Goal: Task Accomplishment & Management: Complete application form

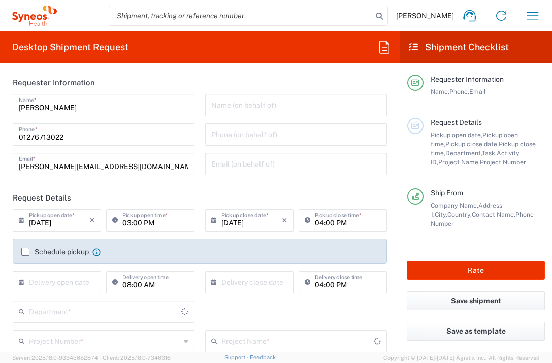
type input "3235"
type input "[GEOGRAPHIC_DATA]"
click at [52, 280] on input "text" at bounding box center [59, 282] width 60 height 18
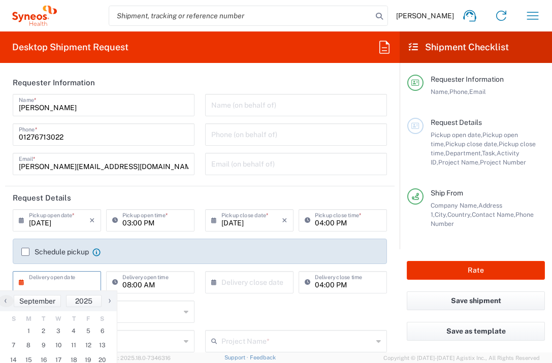
type input "Syneos Health UK Limited"
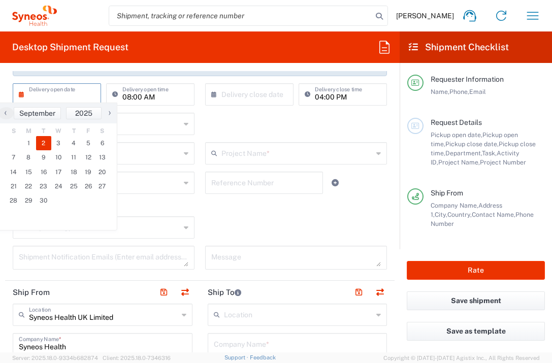
click at [46, 143] on span "2" at bounding box center [43, 143] width 15 height 14
type input "[DATE]"
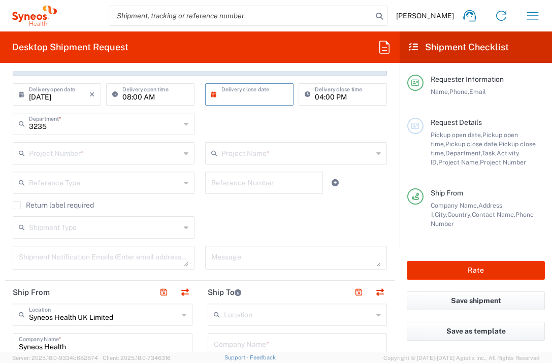
click at [270, 98] on input "text" at bounding box center [251, 94] width 60 height 18
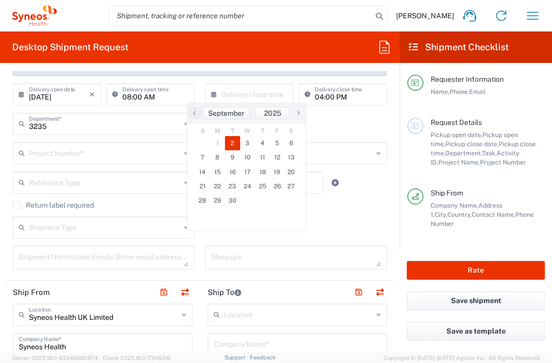
click at [229, 142] on span "2" at bounding box center [232, 143] width 15 height 14
type input "[DATE]"
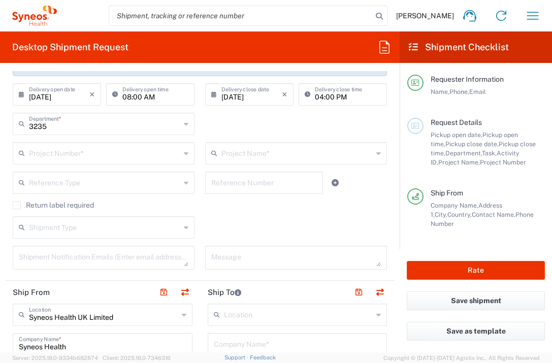
click at [130, 149] on input "text" at bounding box center [104, 153] width 151 height 18
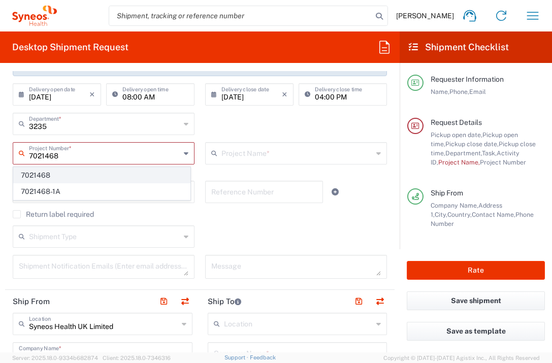
type input "7021468"
click at [92, 170] on span "7021468" at bounding box center [102, 176] width 176 height 16
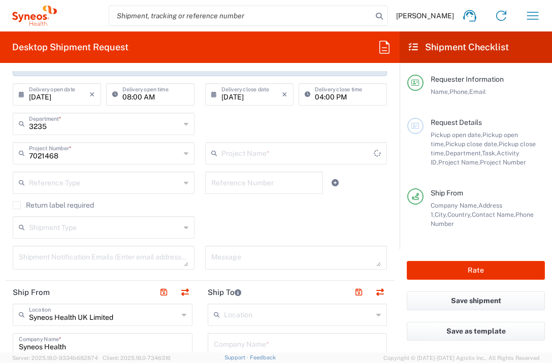
type input "GlaxoSmith 7021468"
click at [262, 340] on input "text" at bounding box center [298, 344] width 168 height 18
type input "Del-pesti Centrumkorhaz Orszagos"
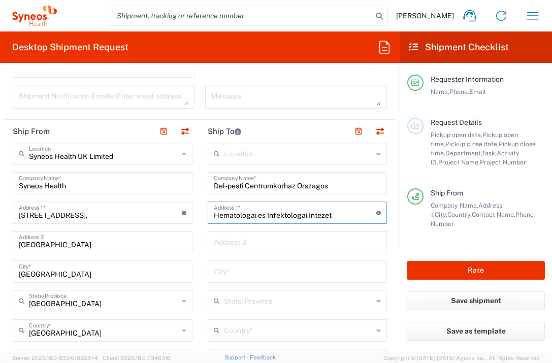
type input "Hematologai es Infektologai Intezet"
type input "[PERSON_NAME] u.5-7,"
drag, startPoint x: 251, startPoint y: 215, endPoint x: 262, endPoint y: 222, distance: 13.7
click at [251, 215] on input "Hematologai es Infektologai Intezet" at bounding box center [295, 212] width 163 height 18
click at [276, 217] on input "Hem es Infektologai Intezet" at bounding box center [295, 212] width 163 height 18
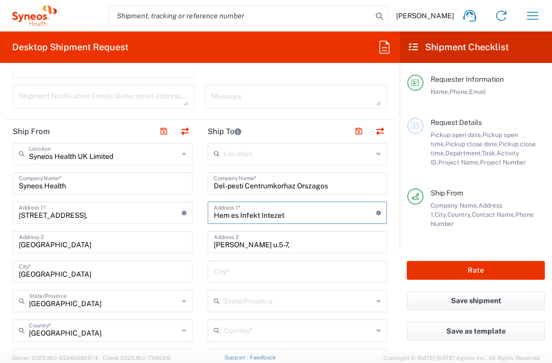
click at [289, 216] on input "Hem es Infekt Intezet" at bounding box center [295, 212] width 163 height 18
type input "Hem es Infekt Intezet, [PERSON_NAME]"
drag, startPoint x: 256, startPoint y: 246, endPoint x: 183, endPoint y: 241, distance: 73.8
click at [232, 246] on input "u.5-7," at bounding box center [298, 242] width 168 height 18
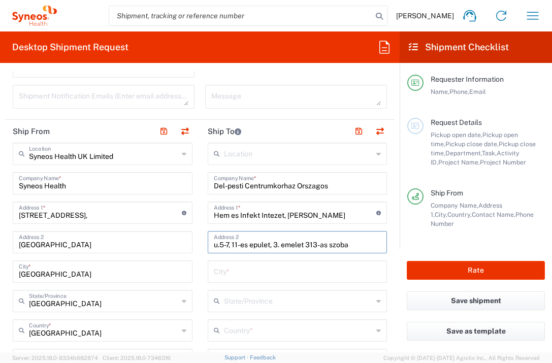
type input "u.5-7, 11-es epulet, 3. emelet 313-as szoba"
type input "H"
type input "[GEOGRAPHIC_DATA]"
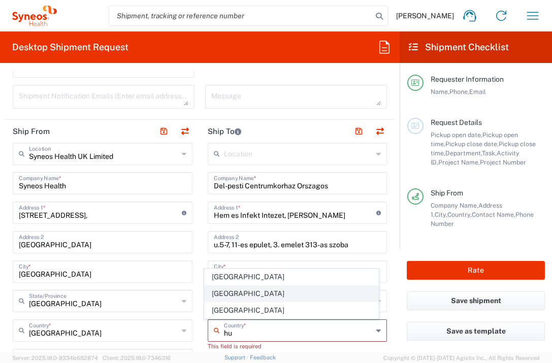
click at [234, 288] on span "[GEOGRAPHIC_DATA]" at bounding box center [292, 294] width 174 height 16
type input "[GEOGRAPHIC_DATA]"
type input "Sender/Shipper"
type input "Delivery Duty Paid"
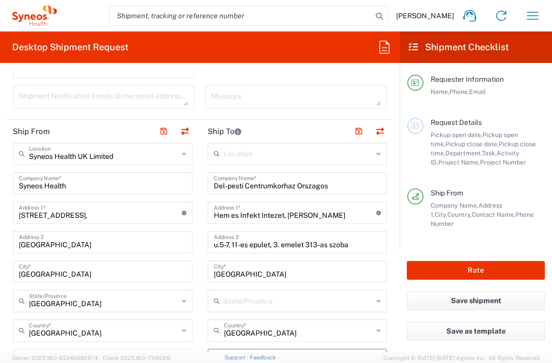
scroll to position [364, 0]
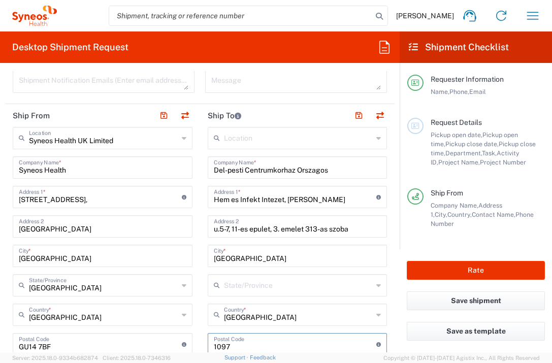
type input "1097"
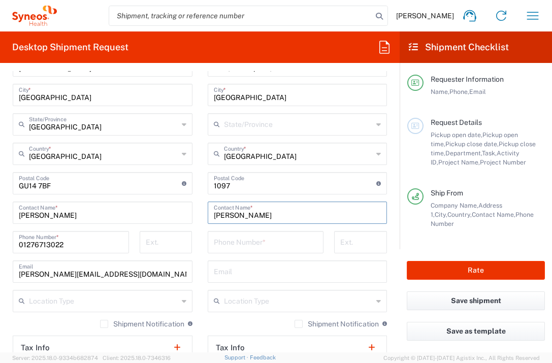
type input "[PERSON_NAME]"
type input "[PHONE_NUMBER]"
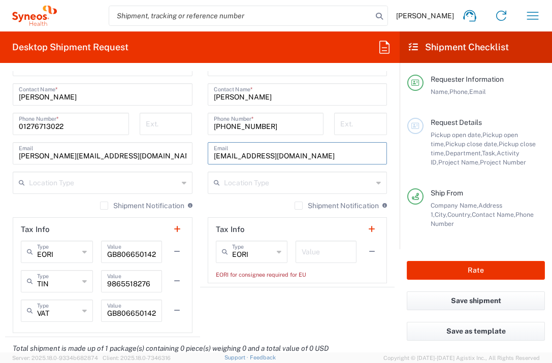
scroll to position [690, 0]
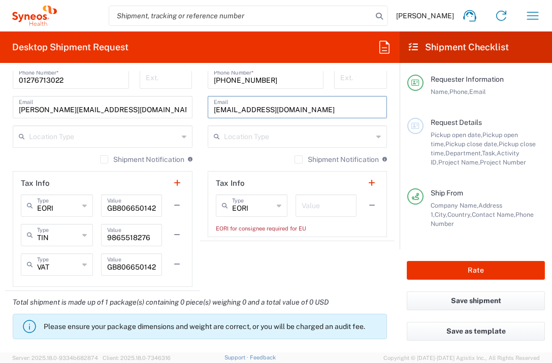
type input "[EMAIL_ADDRESS][DOMAIN_NAME]"
click at [321, 206] on input "text" at bounding box center [326, 205] width 49 height 18
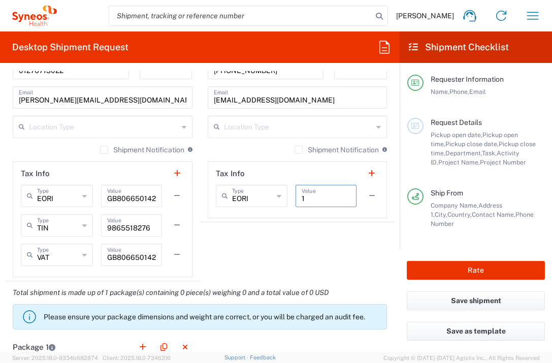
scroll to position [810, 0]
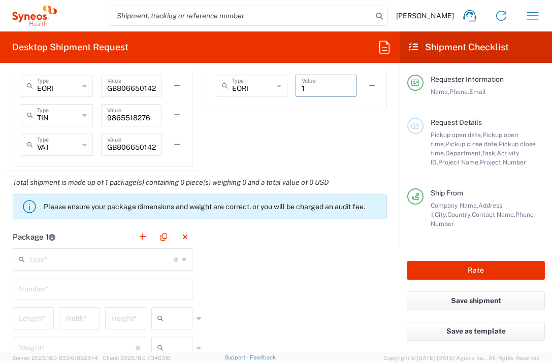
type input "1"
click at [94, 260] on input "text" at bounding box center [101, 259] width 145 height 18
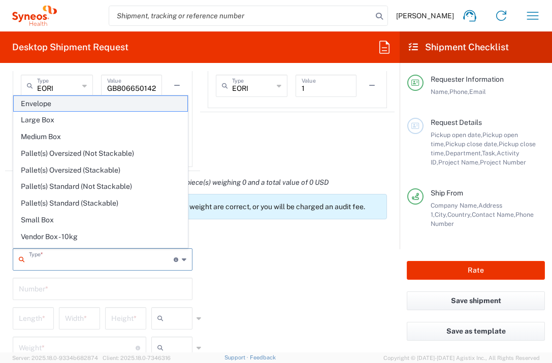
click at [78, 105] on span "Envelope" at bounding box center [101, 104] width 174 height 16
type input "Envelope"
type input "1"
type input "9.5"
type input "12.5"
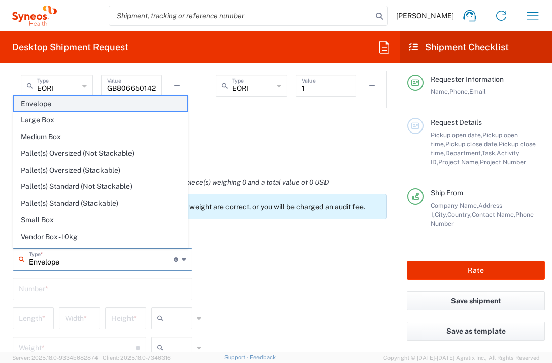
type input "0.25"
type input "in"
type input "0.45"
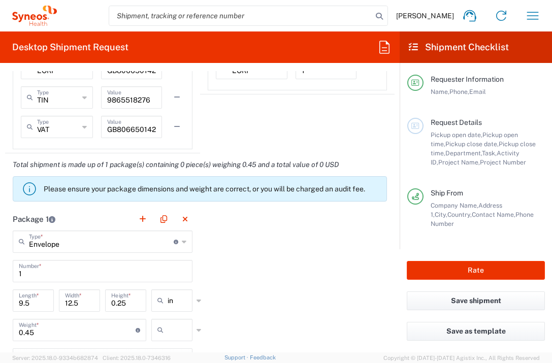
scroll to position [834, 0]
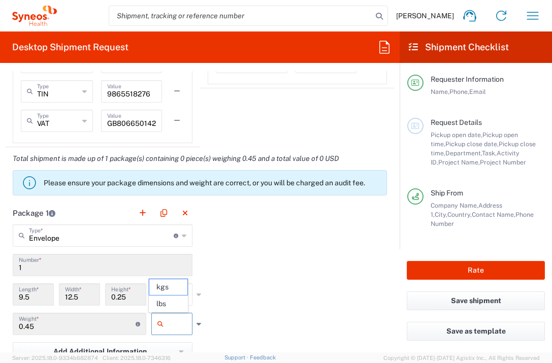
click at [178, 316] on input "text" at bounding box center [180, 324] width 25 height 16
click at [176, 301] on span "lbs" at bounding box center [168, 304] width 38 height 16
type input "lbs"
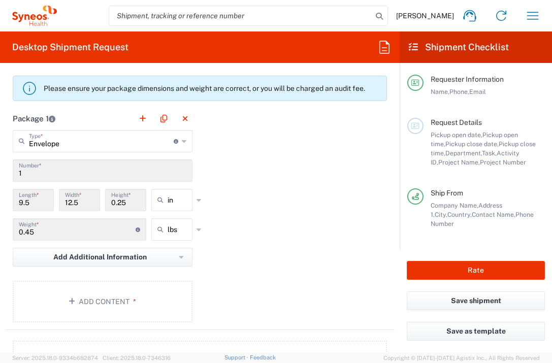
scroll to position [945, 0]
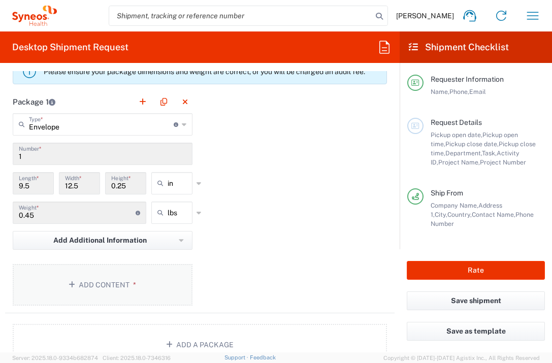
click at [114, 280] on button "Add Content *" at bounding box center [103, 285] width 180 height 42
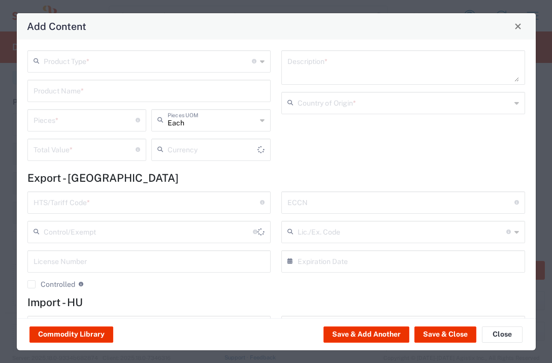
type input "US Dollar"
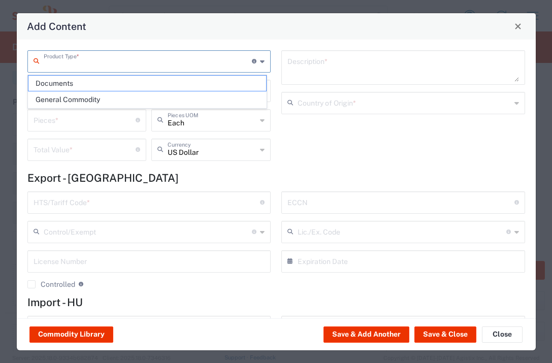
click at [159, 56] on input "text" at bounding box center [148, 61] width 209 height 18
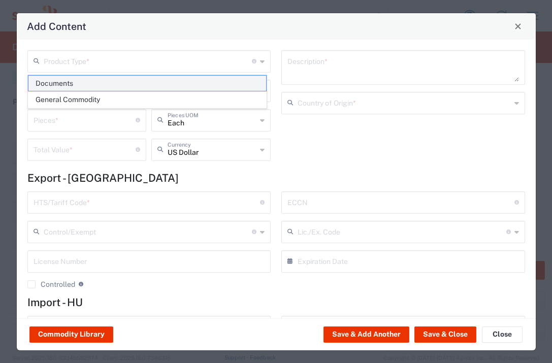
click at [147, 80] on span "Documents" at bounding box center [147, 84] width 238 height 16
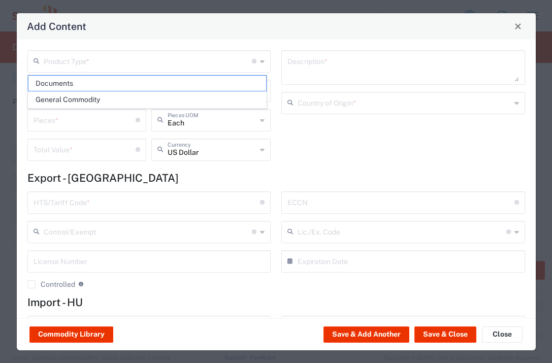
type input "Documents"
type input "1"
type textarea "Documents"
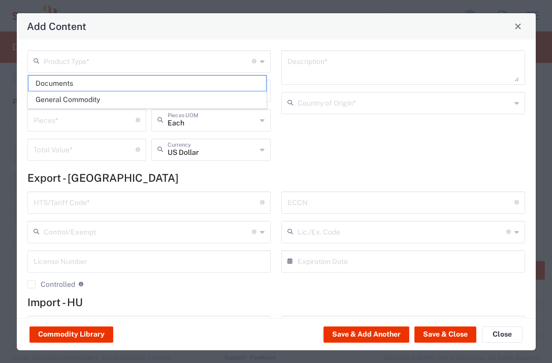
type input "[GEOGRAPHIC_DATA]"
type input "0000.00.0000"
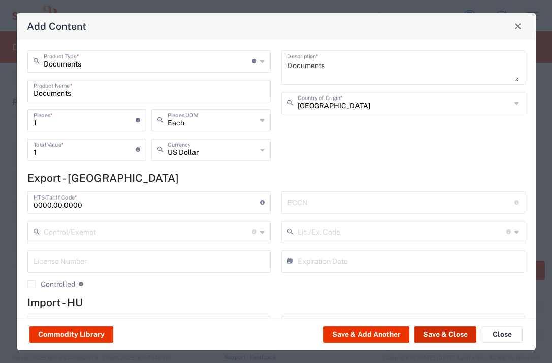
click at [436, 327] on button "Save & Close" at bounding box center [445, 334] width 62 height 16
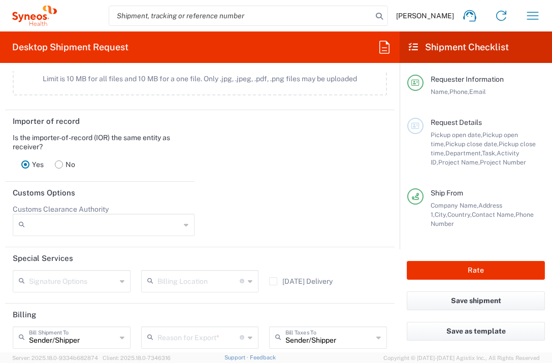
scroll to position [1349, 0]
click at [210, 337] on input "text" at bounding box center [198, 337] width 83 height 18
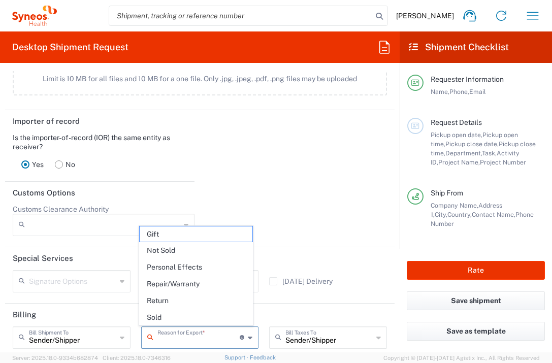
click at [189, 253] on span "Not Sold" at bounding box center [196, 251] width 113 height 16
type input "Not Sold"
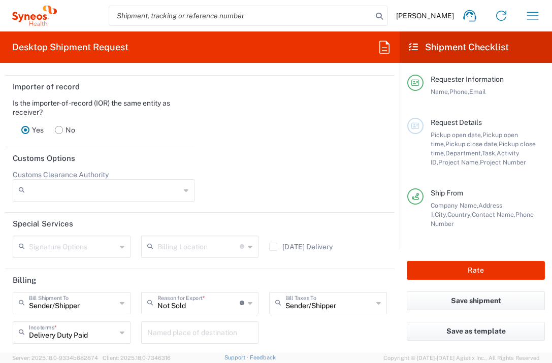
scroll to position [1452, 0]
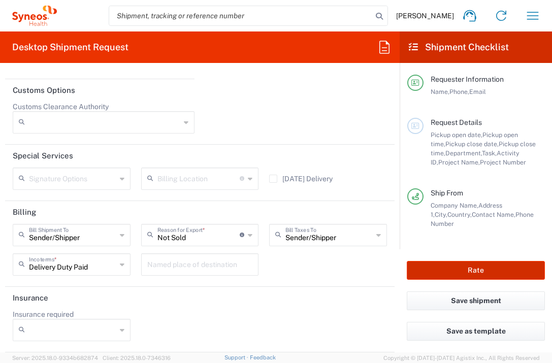
click at [442, 272] on button "Rate" at bounding box center [476, 270] width 138 height 19
type input "7021468"
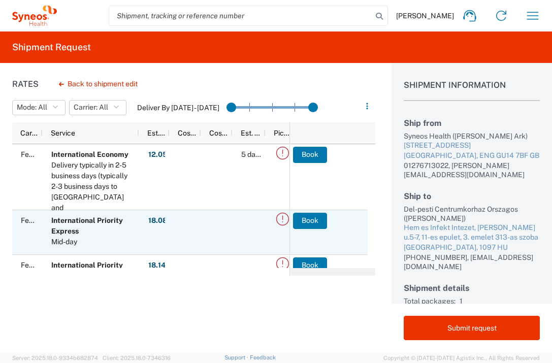
click at [311, 222] on button "Book" at bounding box center [310, 221] width 34 height 16
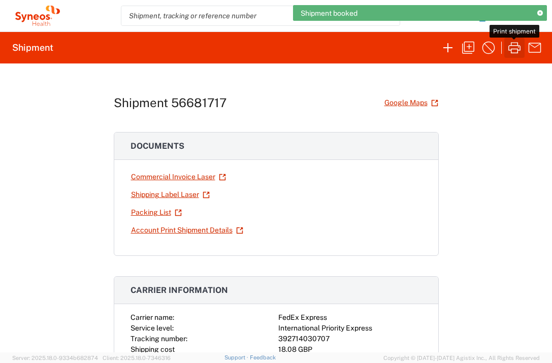
click at [516, 49] on icon "button" at bounding box center [514, 47] width 12 height 11
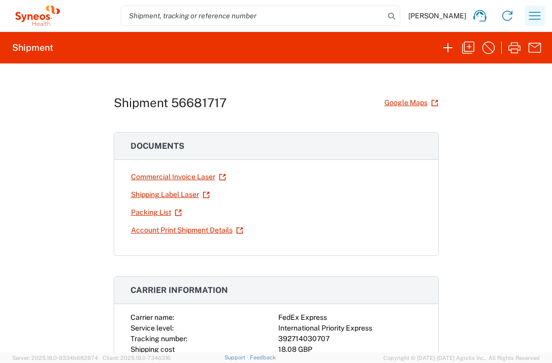
click at [535, 19] on icon "button" at bounding box center [535, 16] width 12 height 8
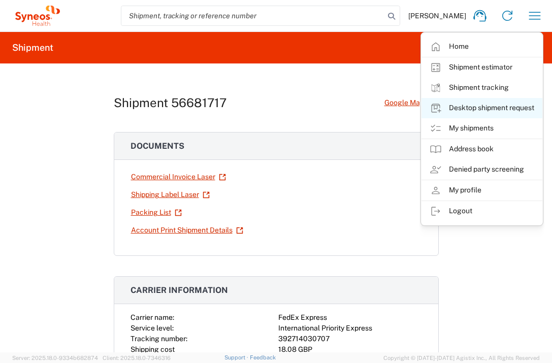
click at [498, 112] on link "Desktop shipment request" at bounding box center [481, 108] width 121 height 20
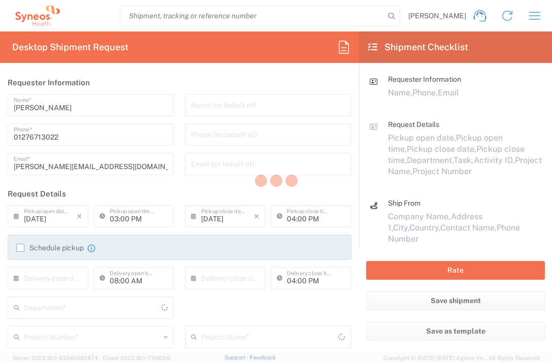
type input "3235"
type input "[GEOGRAPHIC_DATA]"
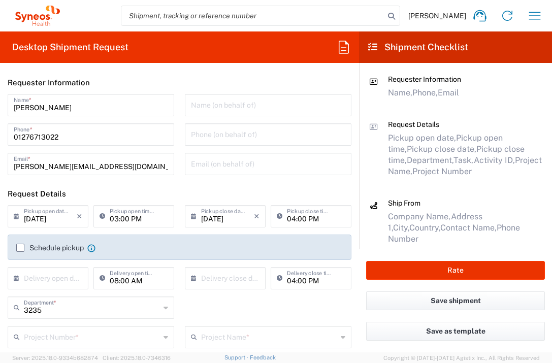
click at [78, 277] on div "× Delivery open date" at bounding box center [48, 278] width 81 height 22
click at [68, 279] on input "text" at bounding box center [50, 278] width 53 height 18
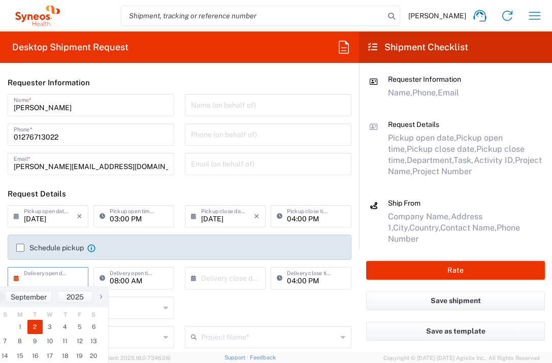
drag, startPoint x: 42, startPoint y: 321, endPoint x: 52, endPoint y: 321, distance: 9.7
click at [31, 323] on span "2" at bounding box center [34, 327] width 15 height 14
type input "[DATE]"
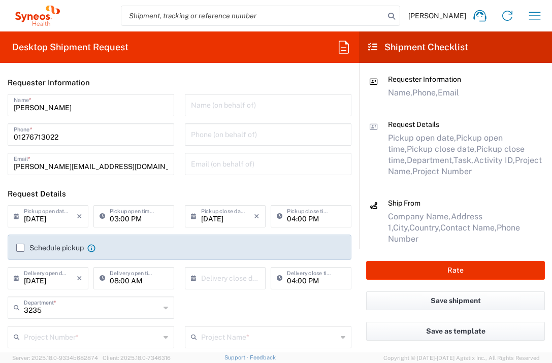
click at [220, 273] on input "text" at bounding box center [227, 278] width 53 height 18
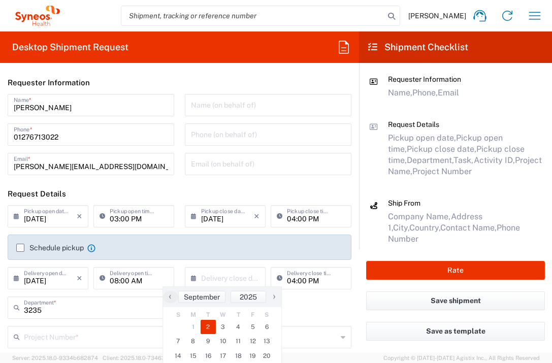
click at [210, 324] on span "2" at bounding box center [208, 327] width 15 height 14
type input "[DATE]"
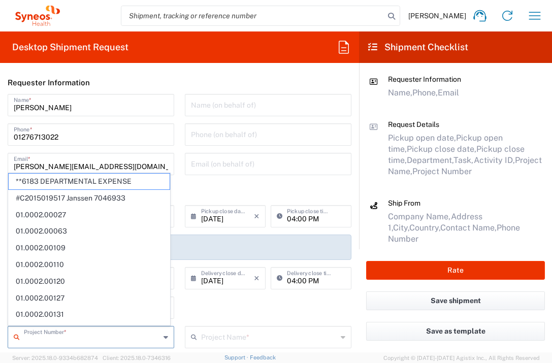
click at [137, 337] on input "text" at bounding box center [92, 336] width 136 height 18
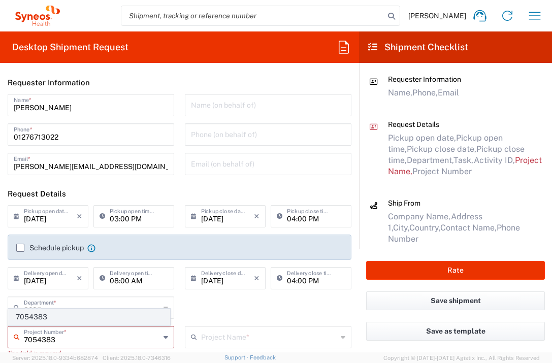
type input "7054383"
click at [110, 318] on span "7054383" at bounding box center [89, 317] width 161 height 16
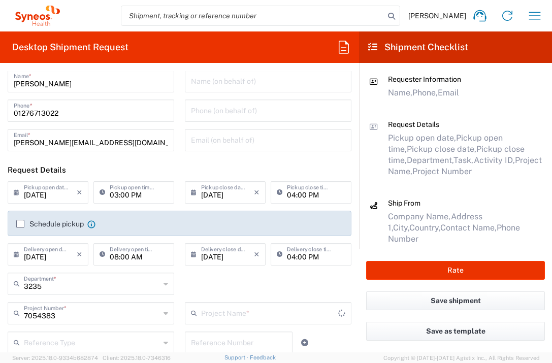
scroll to position [124, 0]
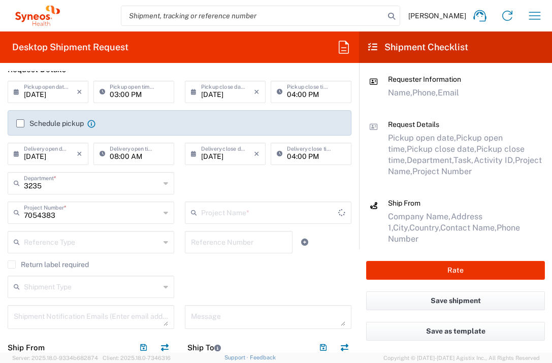
type input "Shanghai 7054383"
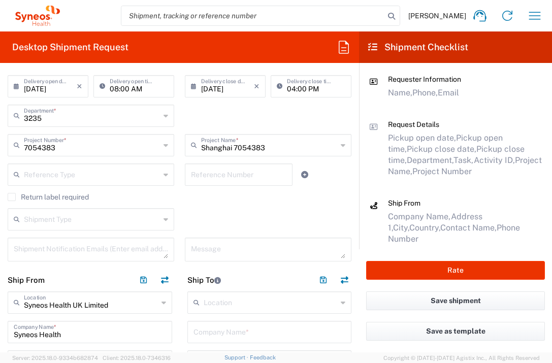
scroll to position [214, 0]
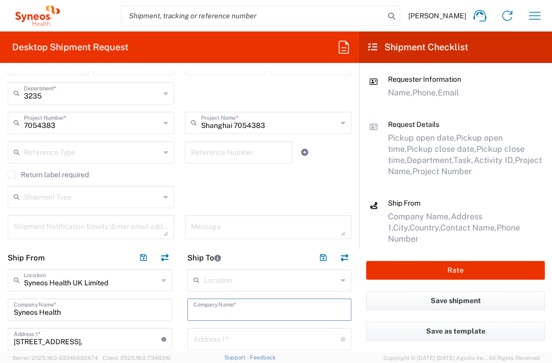
click at [216, 307] on input "text" at bounding box center [269, 309] width 152 height 18
type input "[GEOGRAPHIC_DATA]"
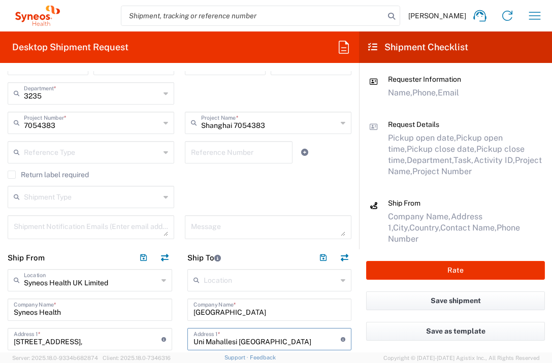
type input "Uni Mahallesi [GEOGRAPHIC_DATA] Bilkent Sehir"
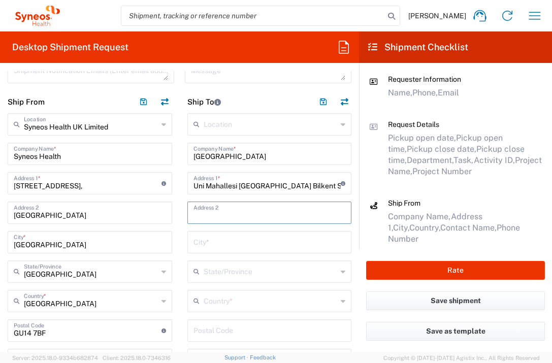
type input "H"
type input "Hast Onko Hast klinik arastirmalar"
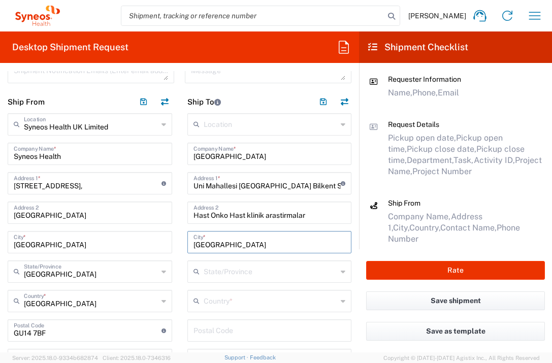
type input "[GEOGRAPHIC_DATA]"
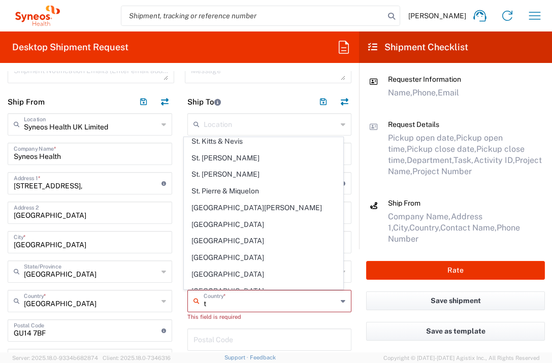
scroll to position [1197, 0]
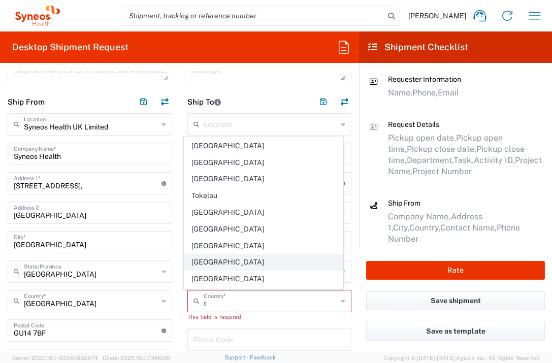
click at [207, 254] on span "[GEOGRAPHIC_DATA]" at bounding box center [263, 262] width 158 height 16
type input "[GEOGRAPHIC_DATA]"
type input "Sender/Shipper"
type input "Delivery Duty Paid"
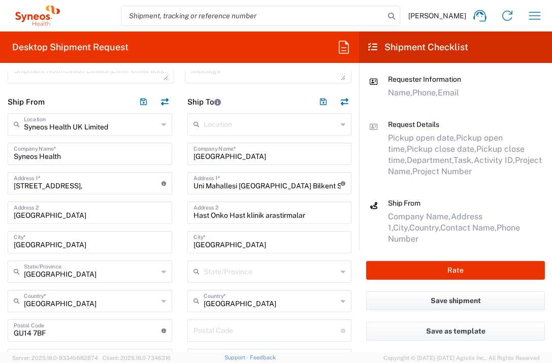
click at [212, 327] on input "undefined" at bounding box center [267, 330] width 148 height 18
type input "06800"
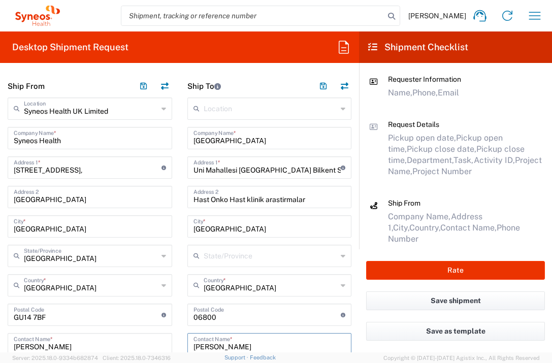
type input "[PERSON_NAME]"
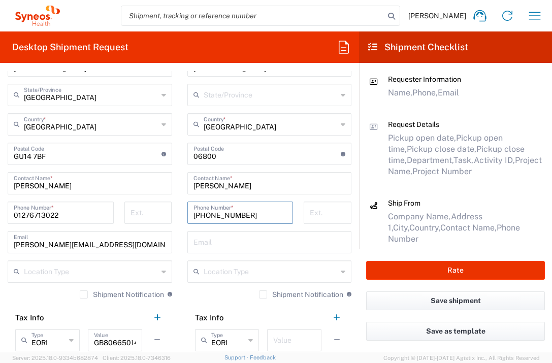
type input "[PHONE_NUMBER]"
click at [284, 342] on input "text" at bounding box center [294, 339] width 42 height 18
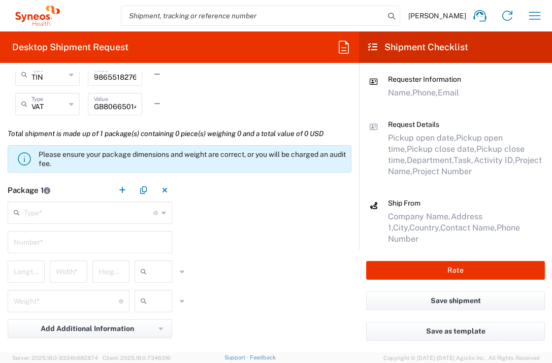
scroll to position [846, 0]
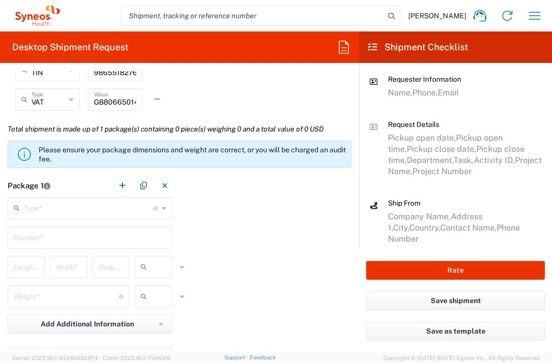
type input "1"
click at [115, 219] on div "Type * Material used to package goods" at bounding box center [90, 208] width 164 height 22
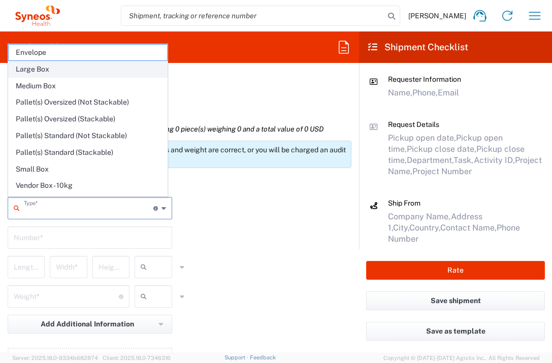
click at [68, 68] on span "Large Box" at bounding box center [88, 69] width 158 height 16
type input "Large Box"
type input "17.5"
type input "12.5"
type input "3"
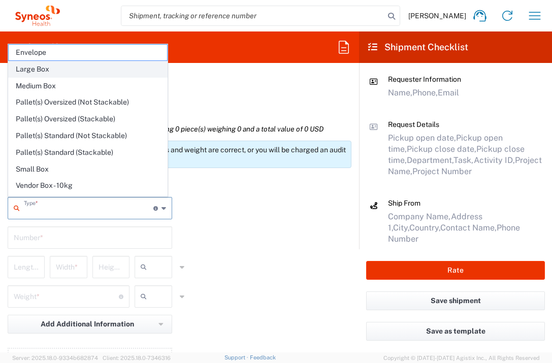
type input "in"
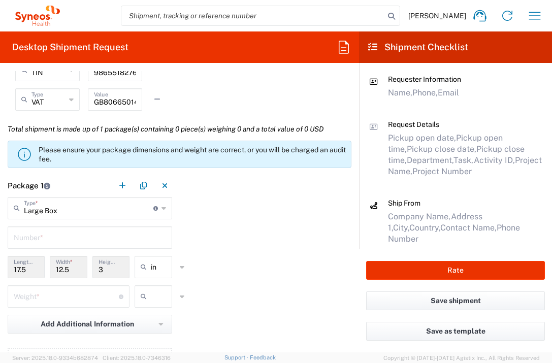
type input "Large Box"
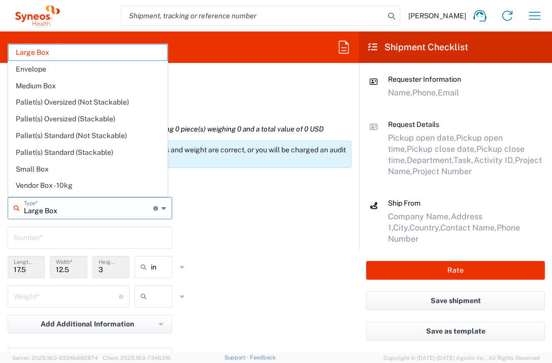
click at [101, 214] on input "Large Box" at bounding box center [88, 207] width 129 height 18
click at [82, 52] on span "Large Box" at bounding box center [88, 53] width 158 height 16
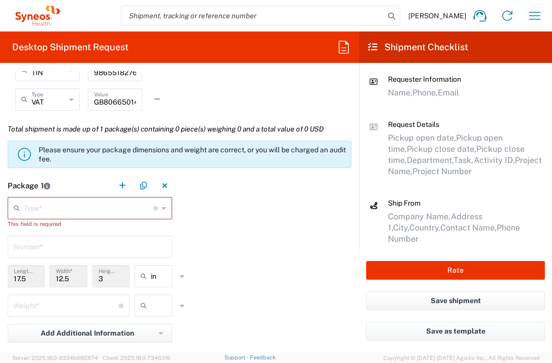
click at [103, 210] on input "text" at bounding box center [88, 207] width 129 height 18
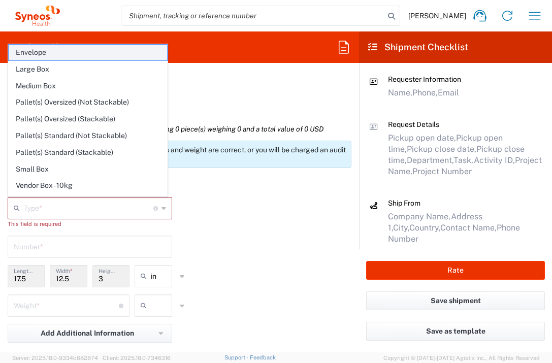
click at [92, 52] on span "Envelope" at bounding box center [88, 53] width 158 height 16
type input "Envelope"
type input "1"
type input "9.5"
type input "0.25"
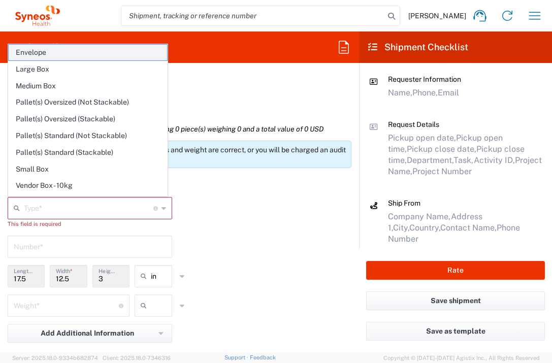
type input "0.45"
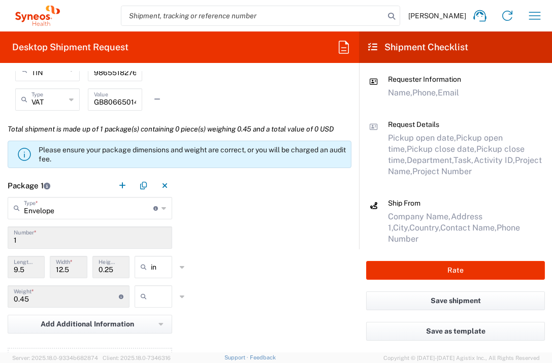
click at [141, 297] on icon at bounding box center [146, 296] width 10 height 16
click at [149, 337] on span "lbs" at bounding box center [150, 335] width 35 height 16
type input "lbs"
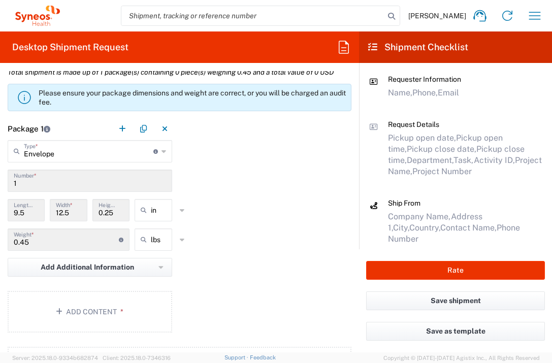
scroll to position [981, 0]
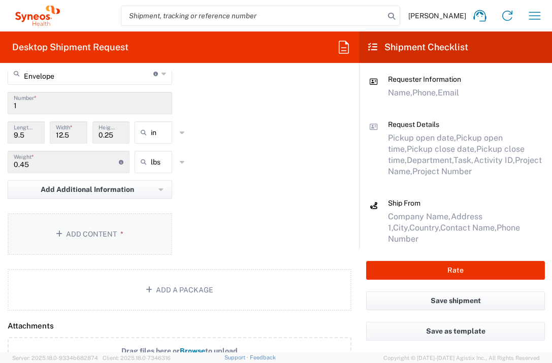
click at [111, 235] on button "Add Content *" at bounding box center [90, 234] width 164 height 42
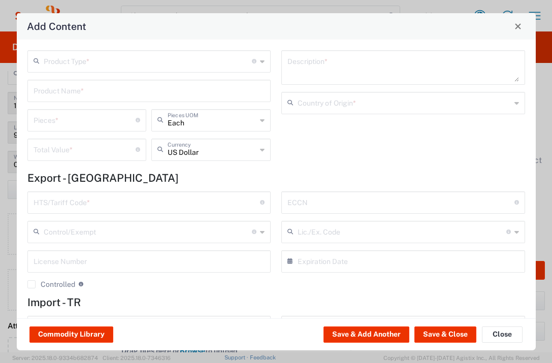
click at [135, 55] on input "text" at bounding box center [148, 61] width 209 height 18
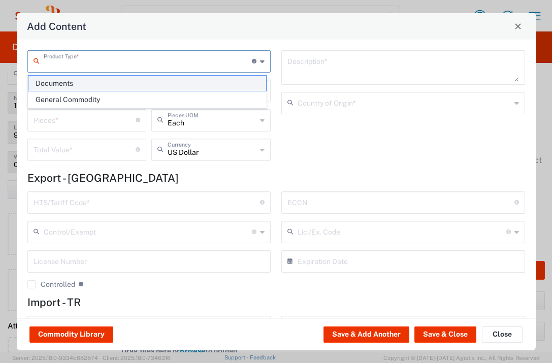
click at [124, 88] on span "Documents" at bounding box center [147, 84] width 238 height 16
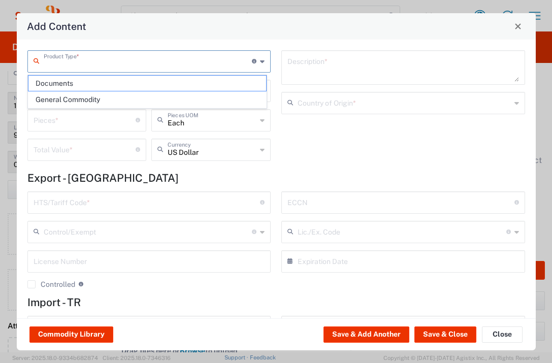
type input "Documents"
type input "1"
type textarea "Documents"
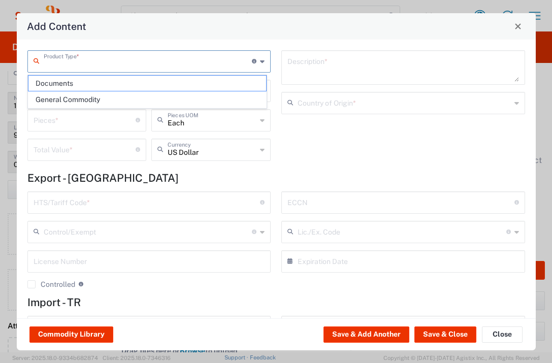
type input "[GEOGRAPHIC_DATA]"
type input "0000.00.0000"
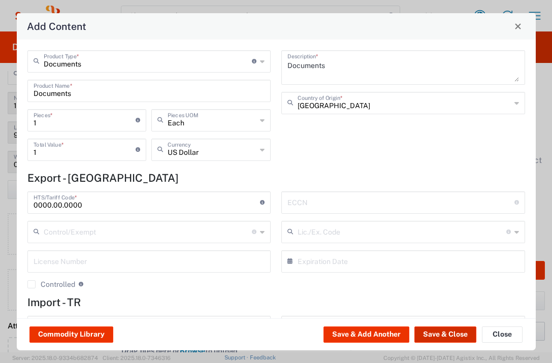
click at [436, 335] on button "Save & Close" at bounding box center [445, 334] width 62 height 16
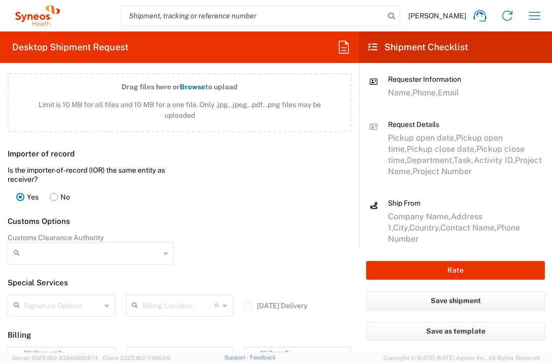
scroll to position [1419, 0]
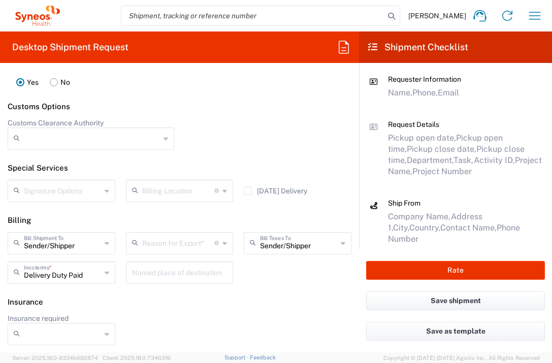
click at [184, 279] on input "text" at bounding box center [179, 272] width 95 height 18
click at [142, 250] on input "text" at bounding box center [178, 243] width 73 height 18
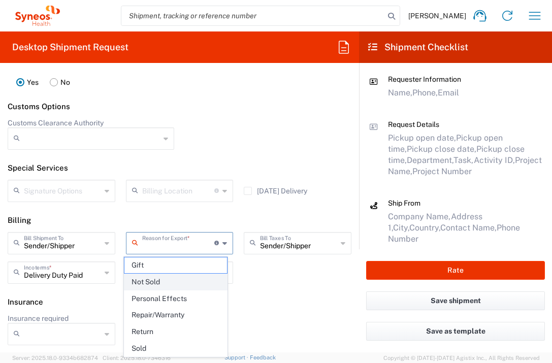
click at [150, 280] on span "Not Sold" at bounding box center [175, 282] width 103 height 16
type input "Not Sold"
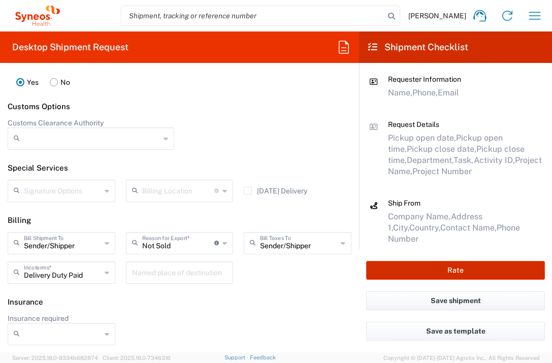
click at [423, 272] on button "Rate" at bounding box center [455, 270] width 179 height 19
type input "7054383"
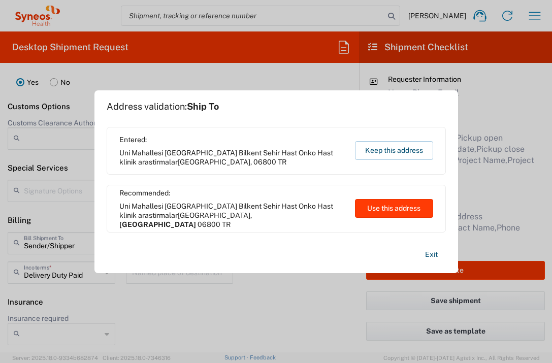
click at [356, 209] on button "Use this address" at bounding box center [394, 208] width 78 height 19
type input "[GEOGRAPHIC_DATA]"
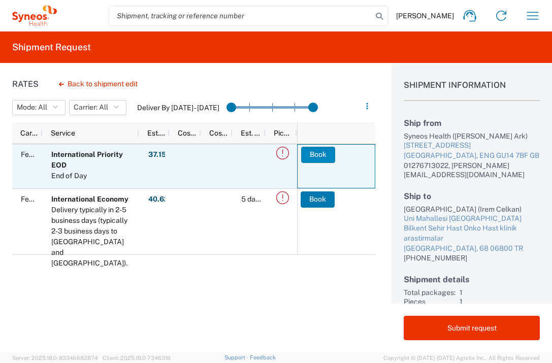
click at [314, 154] on button "Book" at bounding box center [318, 155] width 34 height 16
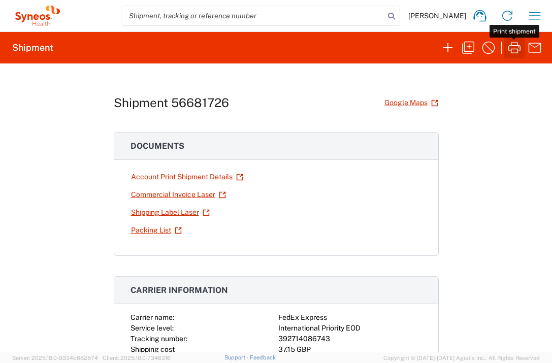
click at [513, 50] on icon "button" at bounding box center [514, 48] width 16 height 16
click at [536, 9] on icon "button" at bounding box center [534, 16] width 16 height 16
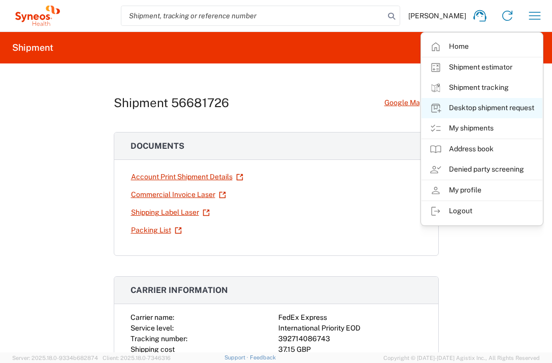
click at [503, 106] on link "Desktop shipment request" at bounding box center [481, 108] width 121 height 20
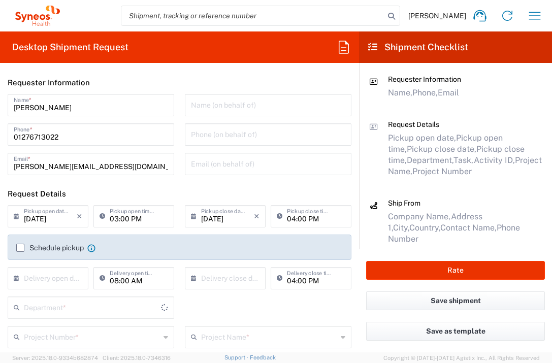
type input "3235"
type input "[GEOGRAPHIC_DATA]"
click at [60, 277] on input "text" at bounding box center [50, 278] width 53 height 18
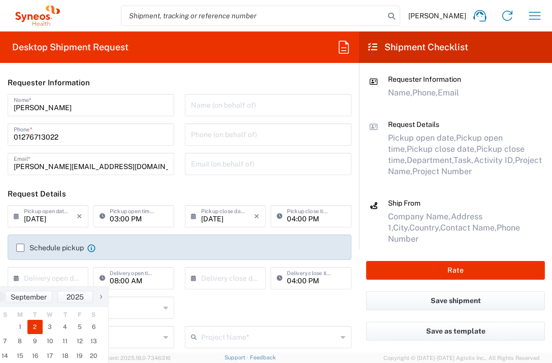
click at [34, 328] on span "2" at bounding box center [34, 327] width 15 height 14
type input "[DATE]"
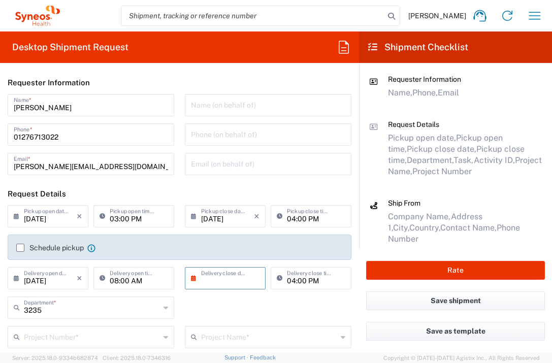
click at [237, 278] on input "text" at bounding box center [227, 278] width 53 height 18
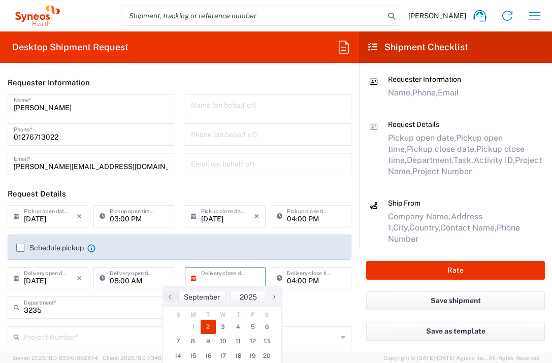
click at [209, 324] on span "2" at bounding box center [208, 327] width 15 height 14
type input "[DATE]"
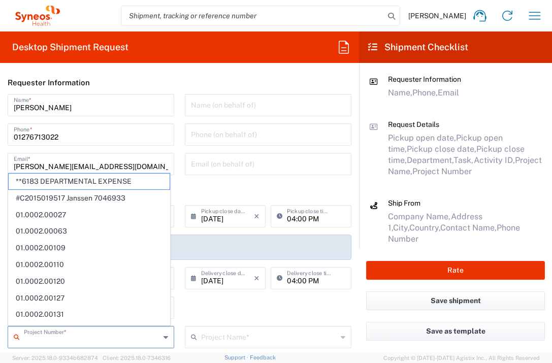
click at [139, 334] on input "text" at bounding box center [92, 336] width 136 height 18
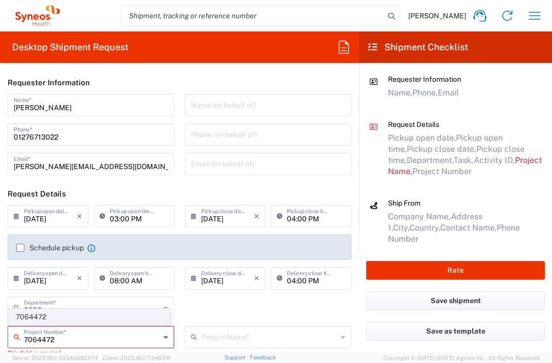
type input "7064472"
click at [126, 321] on span "7064472" at bounding box center [89, 317] width 161 height 16
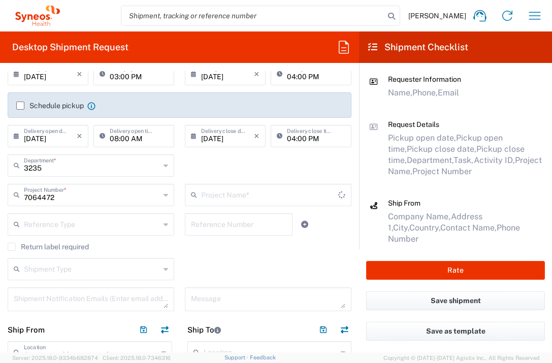
scroll to position [179, 0]
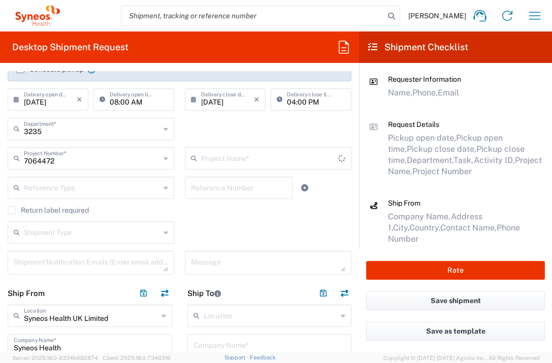
type input "Gilead 7064472"
click at [228, 318] on input "text" at bounding box center [271, 315] width 134 height 18
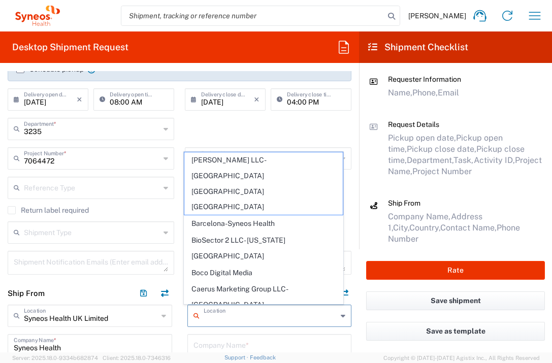
click at [203, 125] on div "3235 Department * 3235 3000 3100 3109 3110 3111 3112 3125 3130 3135 3136 3150 3…" at bounding box center [180, 132] width 354 height 29
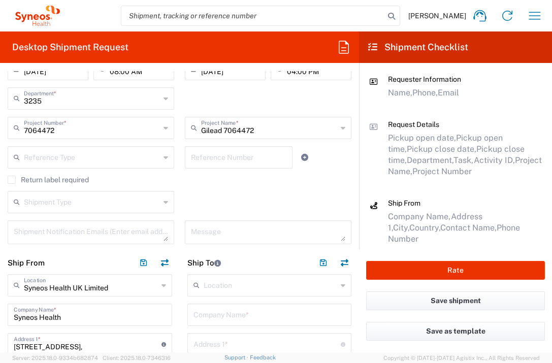
scroll to position [233, 0]
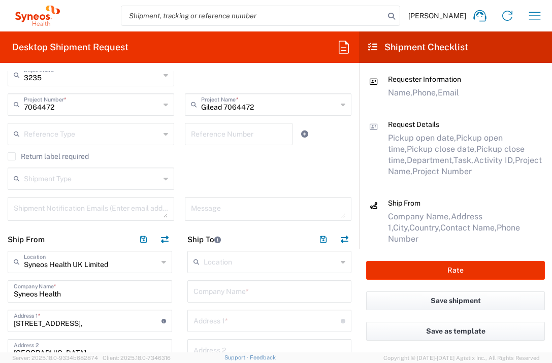
click at [238, 290] on input "text" at bounding box center [269, 291] width 152 height 18
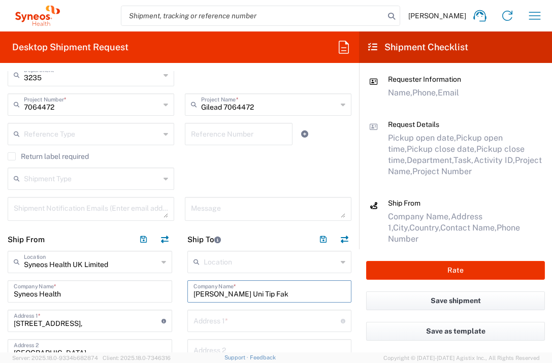
type input "[PERSON_NAME] Uni Tip Fak"
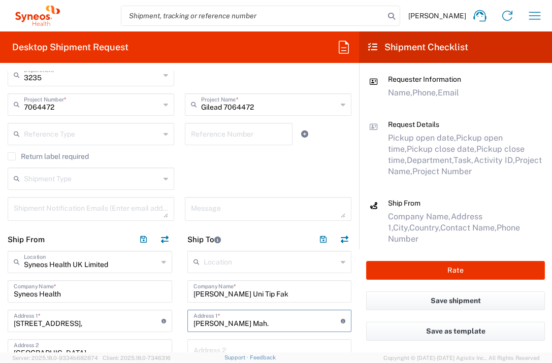
type input "[PERSON_NAME] Mah. Beysehir Cad. No:281"
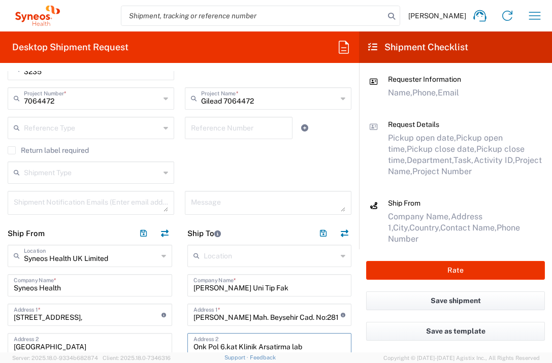
type input "Onk Pol 6.kat Klinik Arsatirma lab"
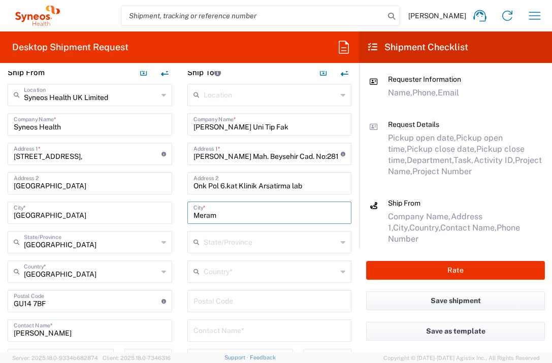
type input "Meram"
click at [228, 262] on input "text" at bounding box center [271, 271] width 134 height 18
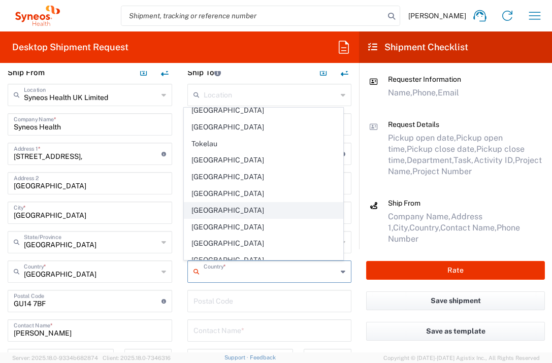
scroll to position [3732, 0]
click at [204, 202] on span "[GEOGRAPHIC_DATA]" at bounding box center [263, 210] width 158 height 16
type input "[GEOGRAPHIC_DATA]"
type input "Sender/Shipper"
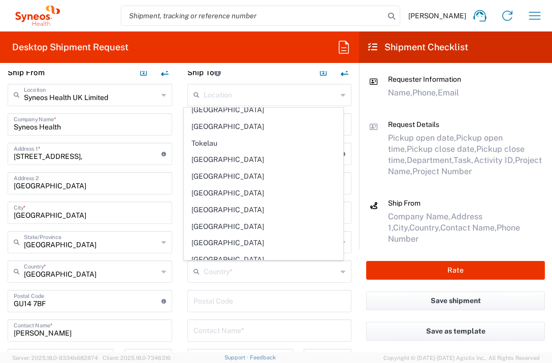
type input "Delivery Duty Paid"
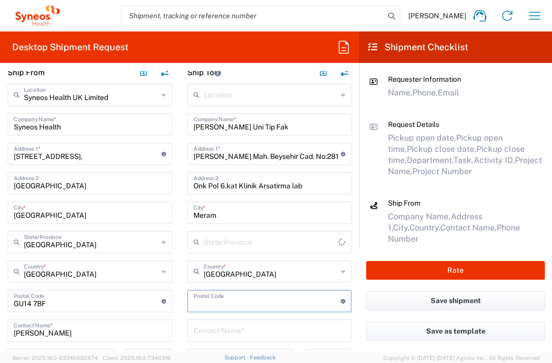
click at [216, 296] on input "undefined" at bounding box center [267, 300] width 148 height 18
type input "42080"
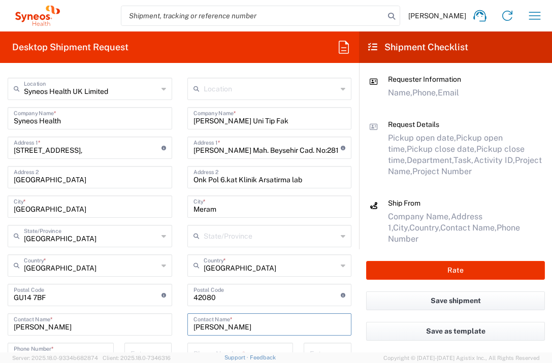
scroll to position [559, 0]
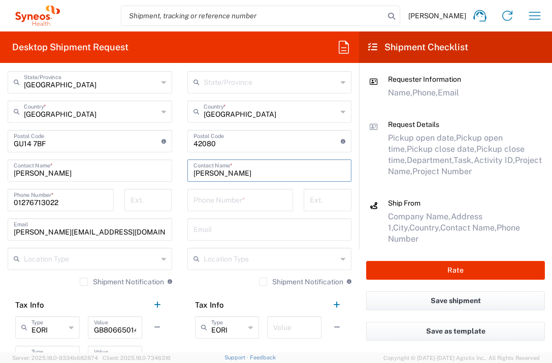
type input "[PERSON_NAME]"
click at [233, 198] on input "tel" at bounding box center [240, 199] width 94 height 18
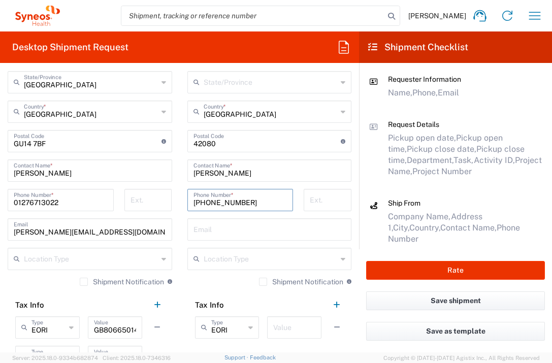
type input "[PHONE_NUMBER]"
type input "[EMAIL_ADDRESS][DOMAIN_NAME]"
click at [292, 325] on input "text" at bounding box center [294, 327] width 42 height 18
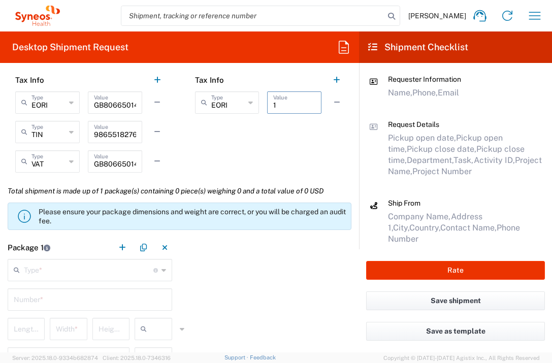
scroll to position [786, 0]
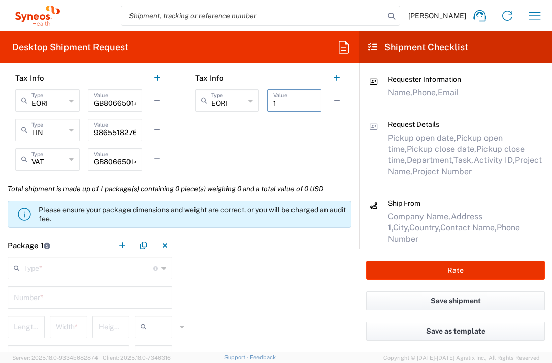
type input "1"
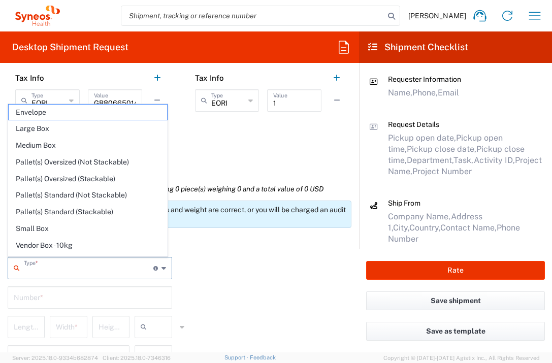
click at [97, 272] on input "text" at bounding box center [88, 267] width 129 height 18
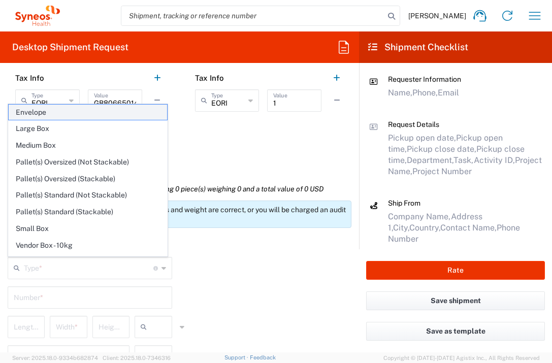
click at [64, 114] on span "Envelope" at bounding box center [88, 113] width 158 height 16
type input "Envelope"
type input "1"
type input "9.5"
type input "12.5"
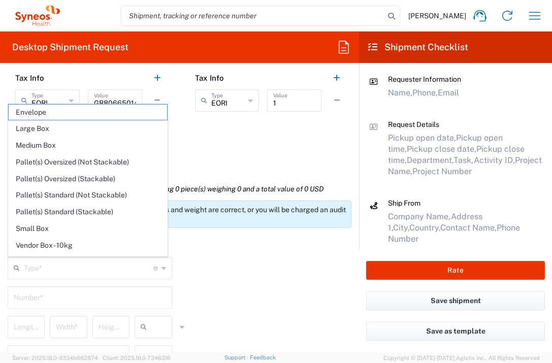
type input "0.25"
type input "in"
type input "0.45"
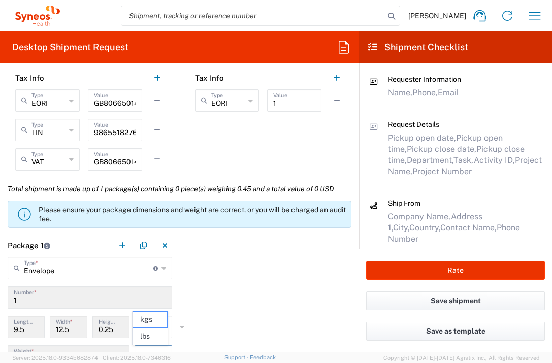
click at [157, 349] on input "text" at bounding box center [163, 356] width 25 height 16
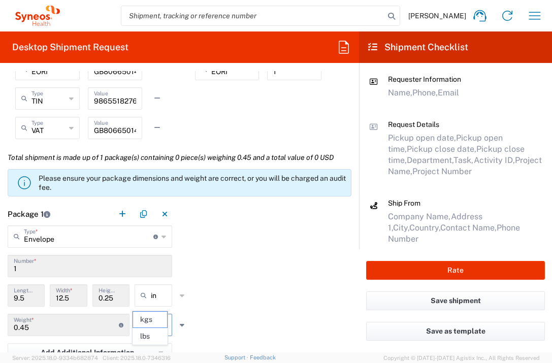
scroll to position [920, 0]
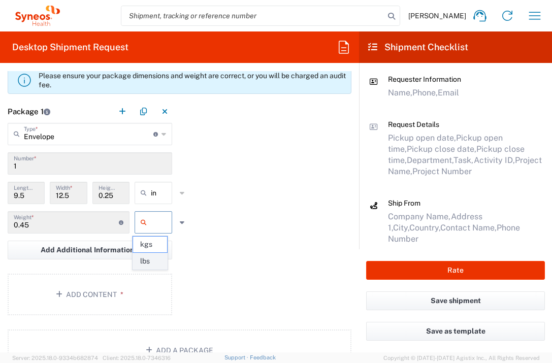
click at [157, 260] on span "lbs" at bounding box center [150, 261] width 35 height 16
type input "lbs"
click at [129, 289] on button "Add Content *" at bounding box center [90, 295] width 164 height 42
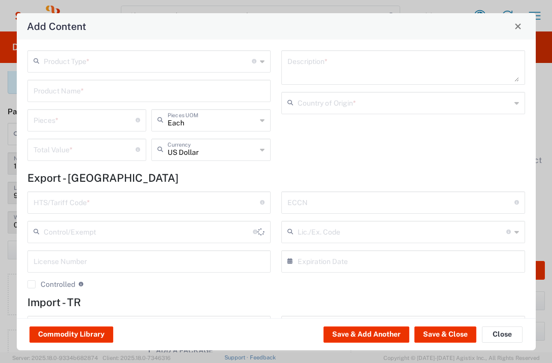
click at [135, 63] on input "text" at bounding box center [148, 61] width 209 height 18
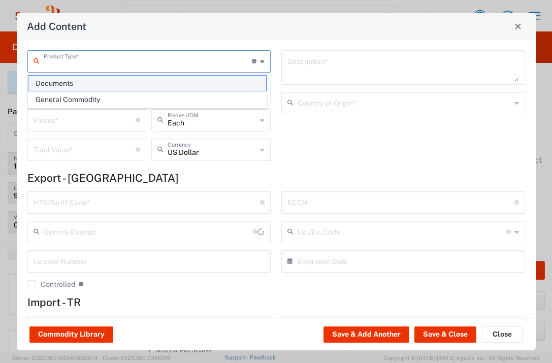
click at [128, 79] on span "Documents" at bounding box center [147, 84] width 238 height 16
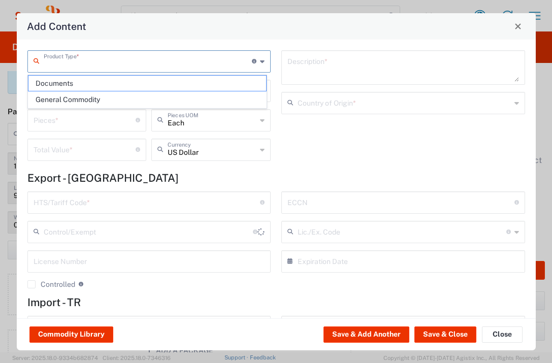
type input "Documents"
type input "1"
type textarea "Documents"
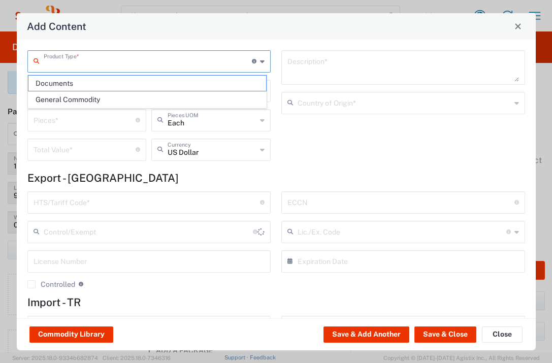
type input "[GEOGRAPHIC_DATA]"
type input "0000.00.0000"
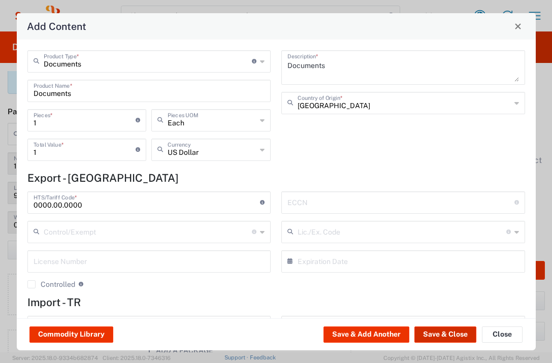
click at [446, 336] on button "Save & Close" at bounding box center [445, 334] width 62 height 16
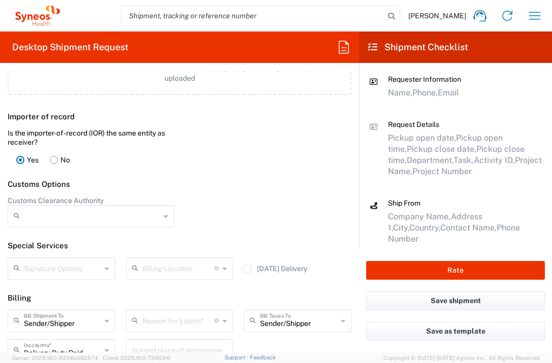
scroll to position [1342, 0]
click at [193, 324] on input "text" at bounding box center [178, 320] width 73 height 18
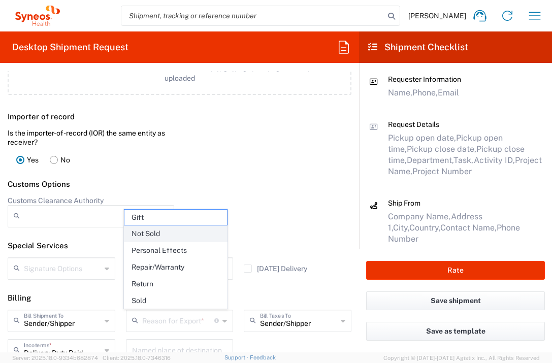
click at [193, 235] on span "Not Sold" at bounding box center [175, 234] width 103 height 16
type input "Not Sold"
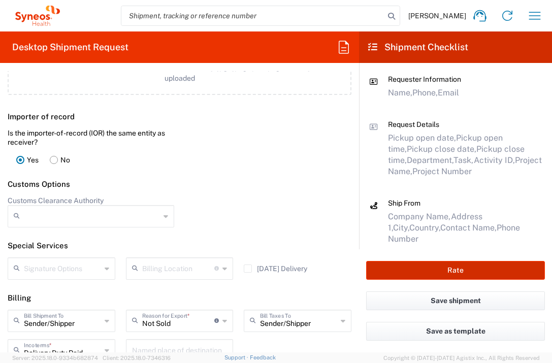
click at [405, 264] on button "Rate" at bounding box center [455, 270] width 179 height 19
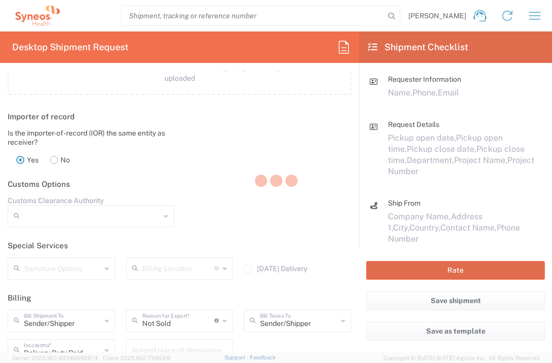
type input "7064472"
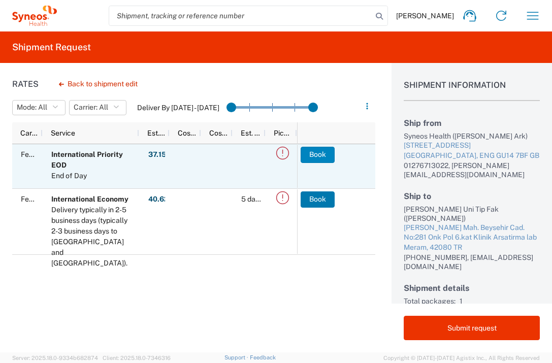
click at [308, 154] on button "Book" at bounding box center [318, 155] width 34 height 16
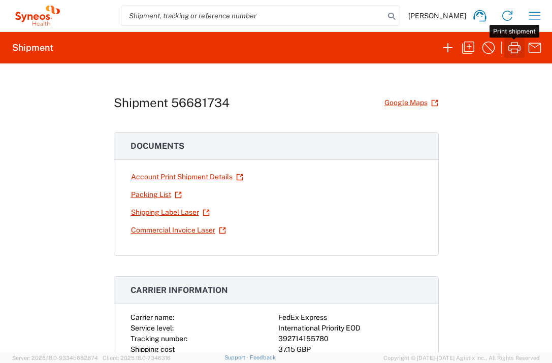
click at [518, 49] on icon "button" at bounding box center [514, 47] width 12 height 11
click at [536, 17] on icon "button" at bounding box center [534, 16] width 16 height 16
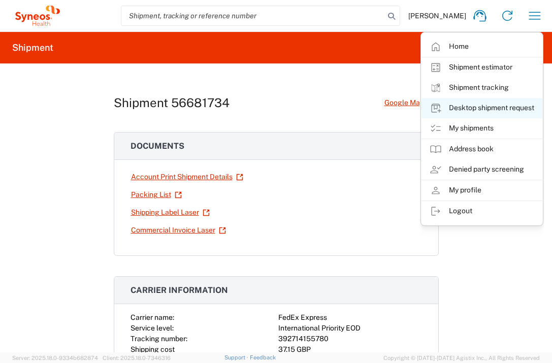
click at [516, 104] on link "Desktop shipment request" at bounding box center [481, 108] width 121 height 20
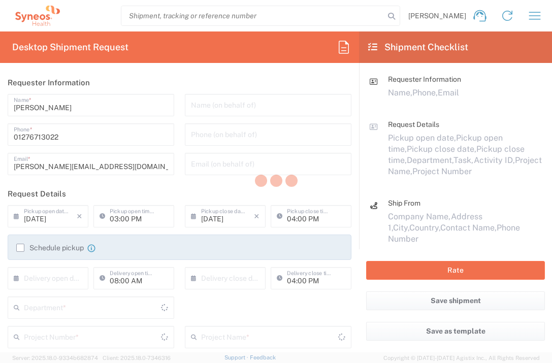
type input "3235"
type input "[GEOGRAPHIC_DATA]"
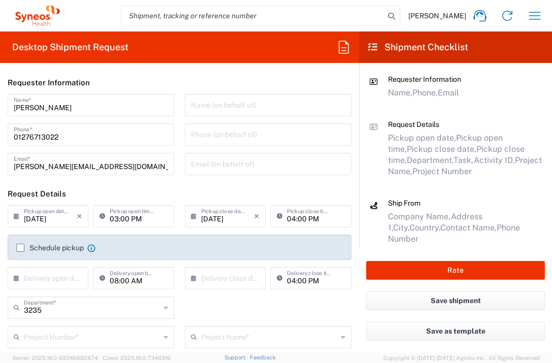
click at [28, 281] on input "text" at bounding box center [50, 278] width 53 height 18
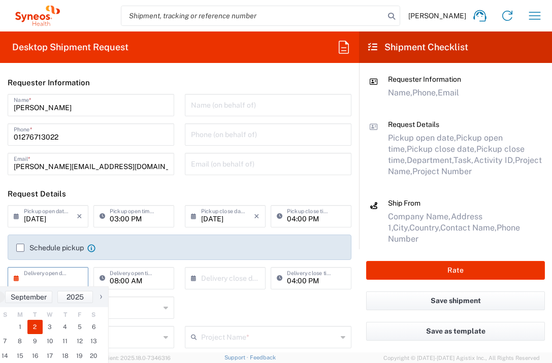
click at [34, 326] on span "2" at bounding box center [34, 327] width 15 height 14
type input "[DATE]"
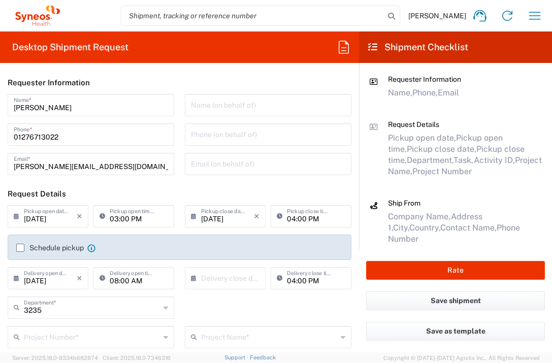
click at [195, 285] on icon at bounding box center [196, 278] width 10 height 16
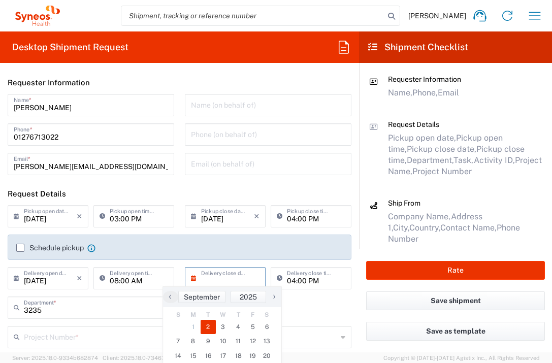
click at [207, 323] on span "2" at bounding box center [208, 327] width 15 height 14
type input "[DATE]"
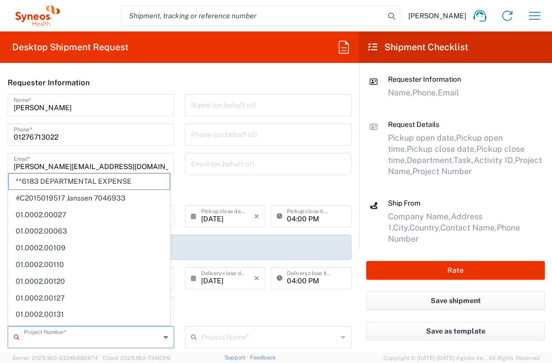
click at [135, 337] on input "text" at bounding box center [92, 336] width 136 height 18
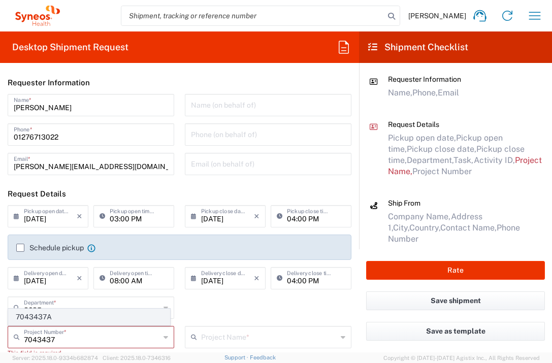
click at [106, 317] on span "7043437A" at bounding box center [89, 317] width 161 height 16
type input "7043437A"
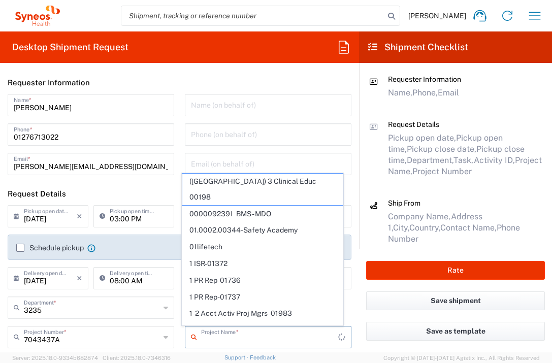
click at [246, 332] on input "text" at bounding box center [269, 336] width 137 height 18
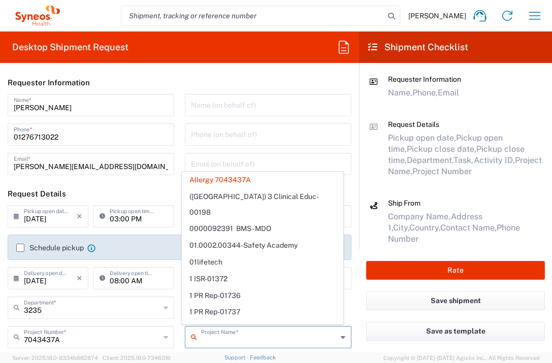
scroll to position [30, 0]
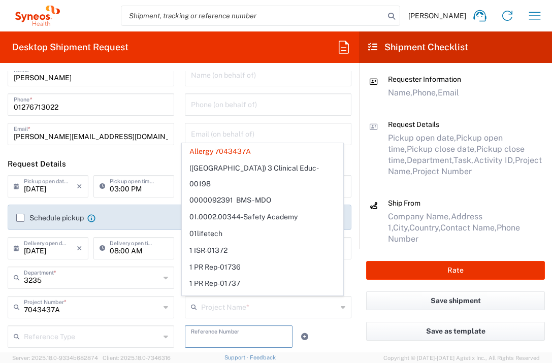
click at [236, 337] on input "text" at bounding box center [238, 336] width 95 height 18
type input "Allergy 7043437A"
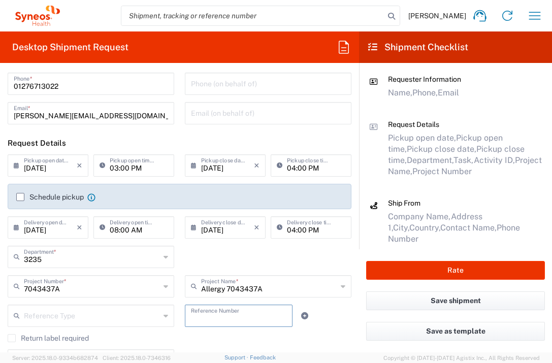
scroll to position [382, 0]
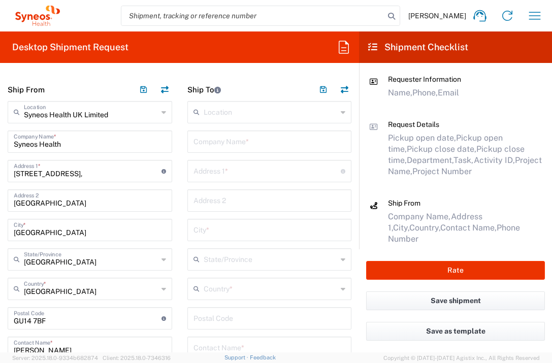
click at [216, 144] on input "text" at bounding box center [269, 141] width 152 height 18
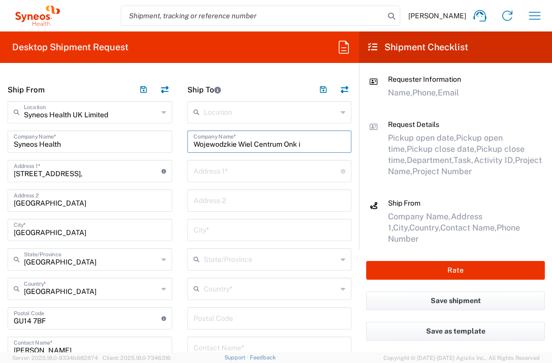
type input "Wojewodzkie Wiel Centrum Onk i"
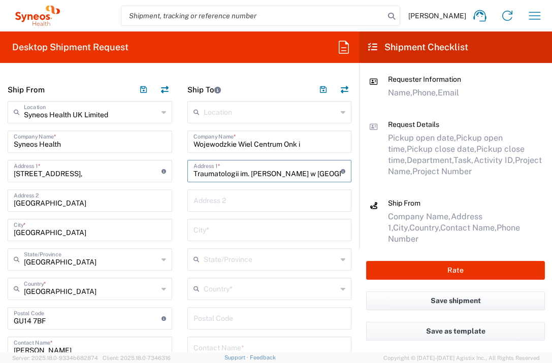
type input "Traumatologii im. [PERSON_NAME] w [GEOGRAPHIC_DATA]"
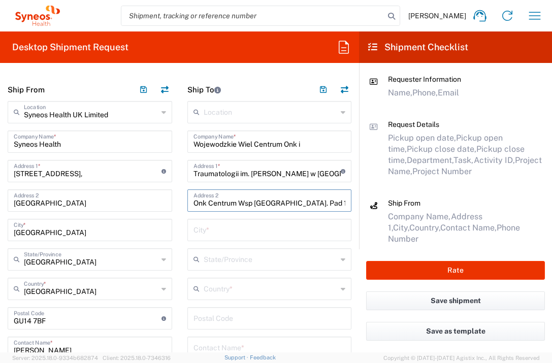
type input "Onk Centrum Wsp [GEOGRAPHIC_DATA]. Pad 13"
type input "Lodz"
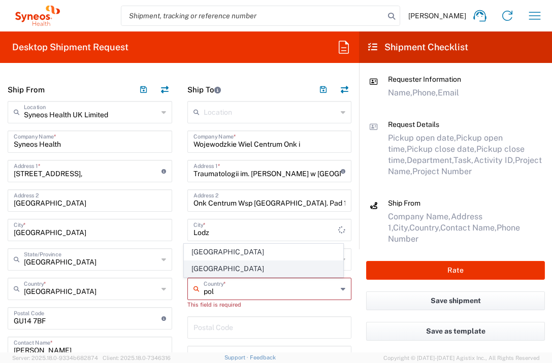
click at [208, 265] on span "[GEOGRAPHIC_DATA]" at bounding box center [263, 269] width 158 height 16
type input "[GEOGRAPHIC_DATA]"
type input "Sender/Shipper"
type input "Delivery Duty Paid"
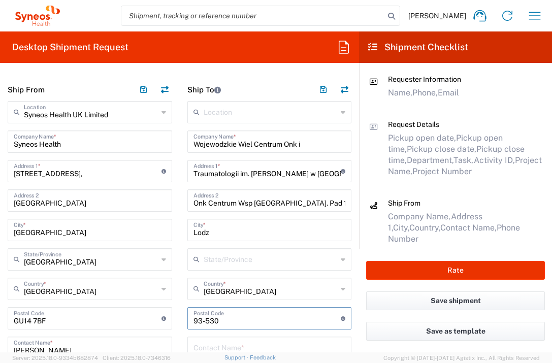
type input "93-530"
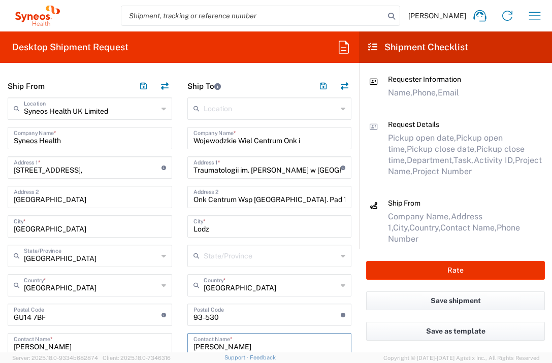
type input "[PERSON_NAME]"
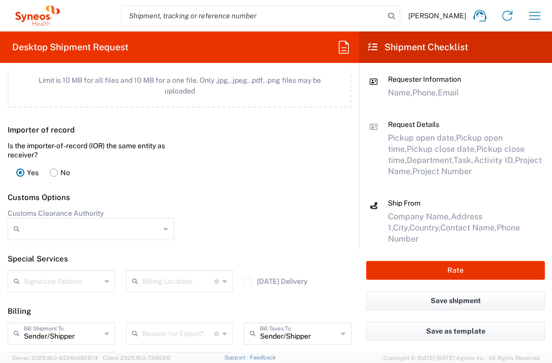
scroll to position [782, 0]
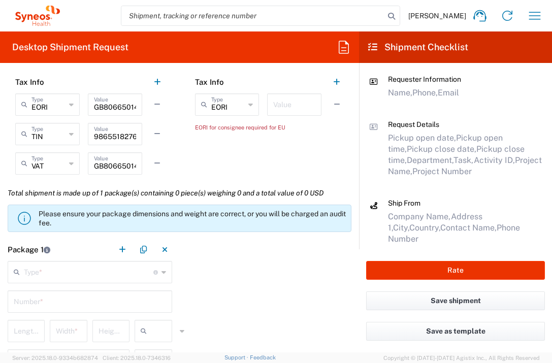
type input "[PHONE_NUMBER]"
click at [286, 109] on input "text" at bounding box center [294, 104] width 42 height 18
type input "1"
click at [84, 275] on input "text" at bounding box center [88, 271] width 129 height 18
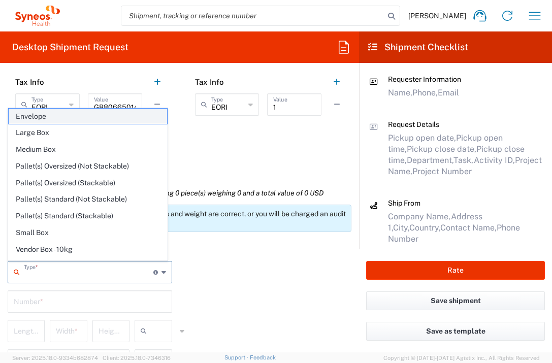
click at [102, 113] on span "Envelope" at bounding box center [88, 117] width 158 height 16
type input "Envelope"
type input "1"
type input "9.5"
type input "12.5"
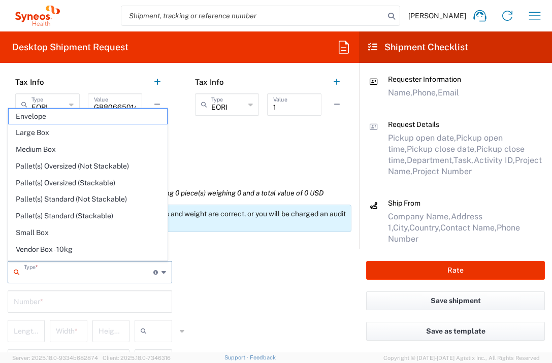
type input "0.25"
type input "in"
type input "0.45"
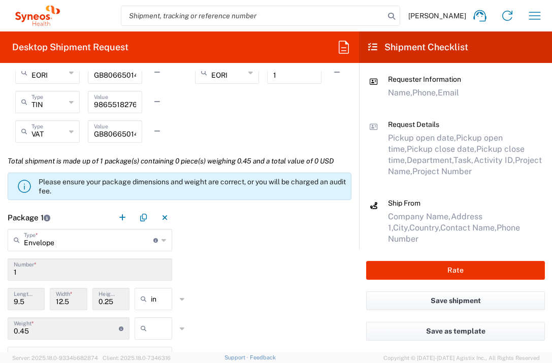
scroll to position [946, 0]
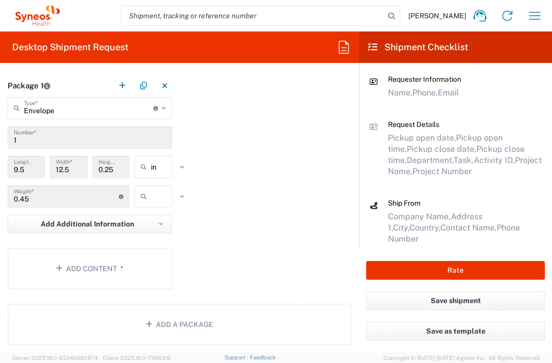
click at [156, 198] on input "text" at bounding box center [163, 196] width 25 height 16
click at [156, 229] on span "lbs" at bounding box center [150, 235] width 35 height 16
type input "lbs"
click at [144, 261] on button "Add Content *" at bounding box center [90, 269] width 164 height 42
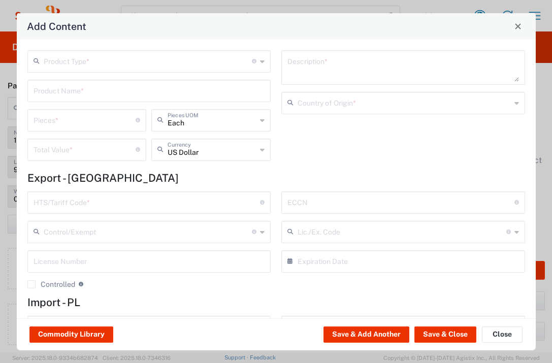
click at [189, 53] on input "text" at bounding box center [148, 61] width 209 height 18
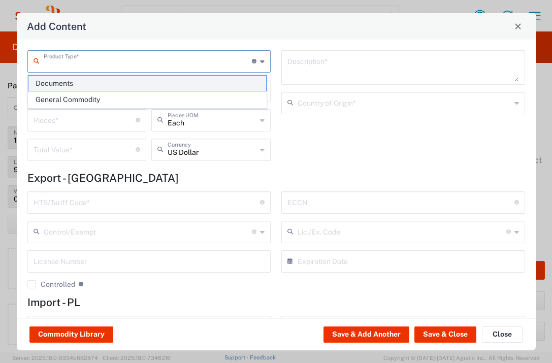
click at [178, 78] on span "Documents" at bounding box center [147, 84] width 238 height 16
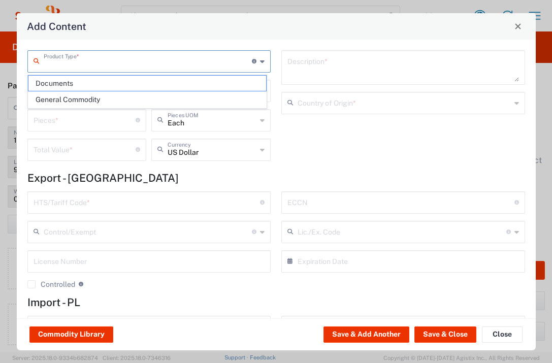
type input "Documents"
type input "1"
type textarea "Documents"
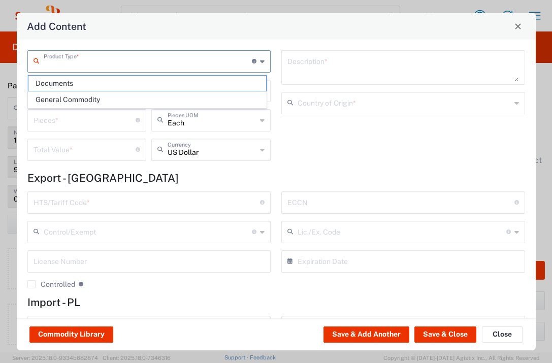
type input "[GEOGRAPHIC_DATA]"
type input "0000.00.0000"
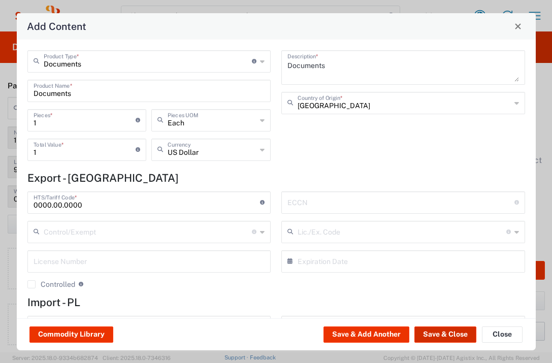
drag, startPoint x: 435, startPoint y: 335, endPoint x: 428, endPoint y: 332, distance: 7.5
click at [435, 334] on button "Save & Close" at bounding box center [445, 334] width 62 height 16
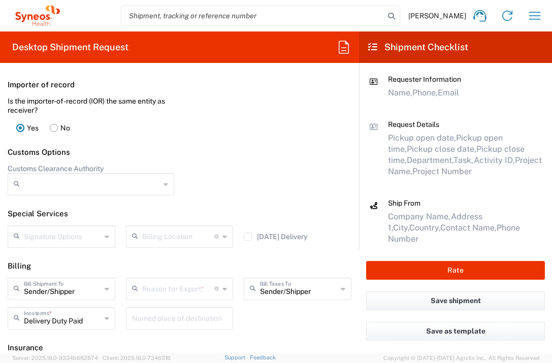
scroll to position [1419, 0]
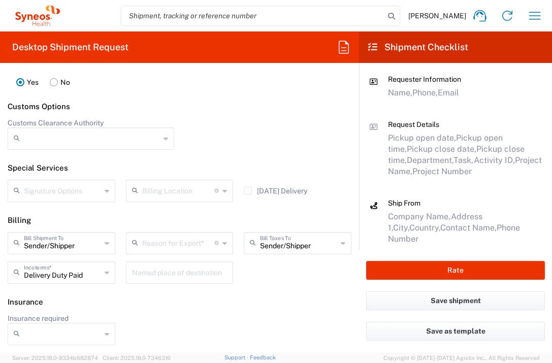
click at [194, 247] on input "text" at bounding box center [178, 243] width 73 height 18
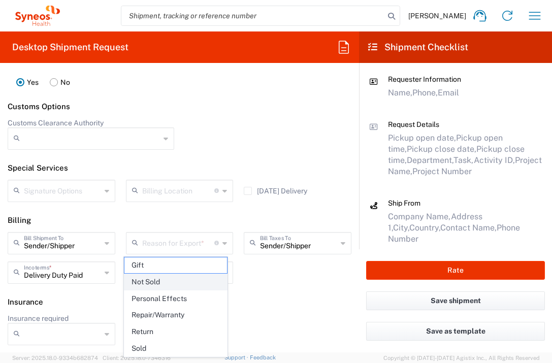
click at [189, 277] on span "Not Sold" at bounding box center [175, 282] width 103 height 16
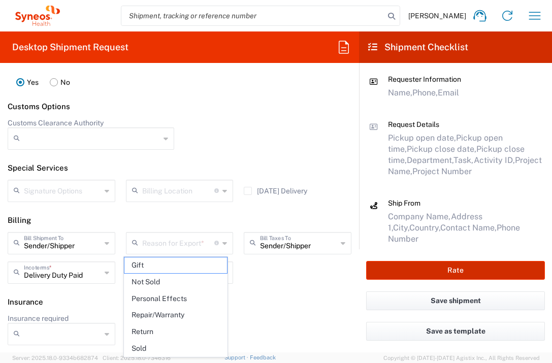
type input "Not Sold"
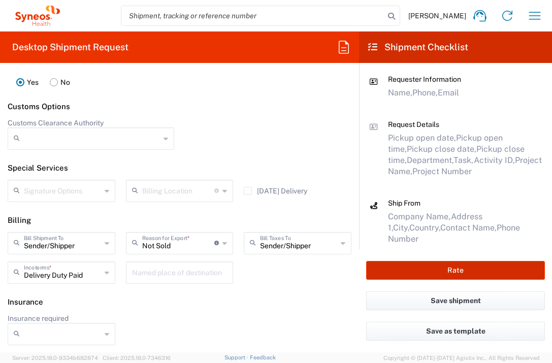
click at [413, 274] on button "Rate" at bounding box center [455, 270] width 179 height 19
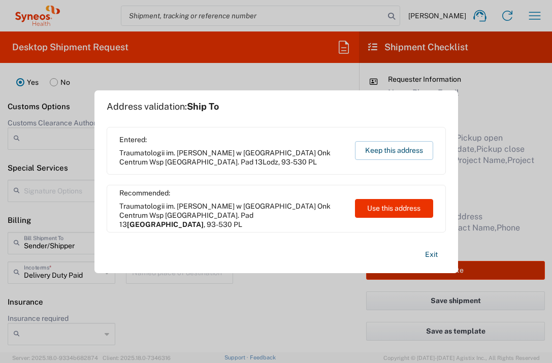
type input "7043437A"
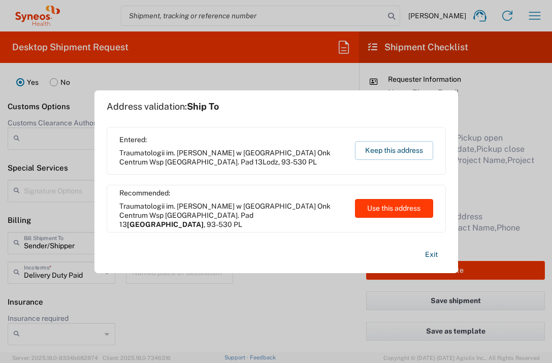
click at [405, 207] on button "Use this address" at bounding box center [394, 208] width 78 height 19
type input "[GEOGRAPHIC_DATA]"
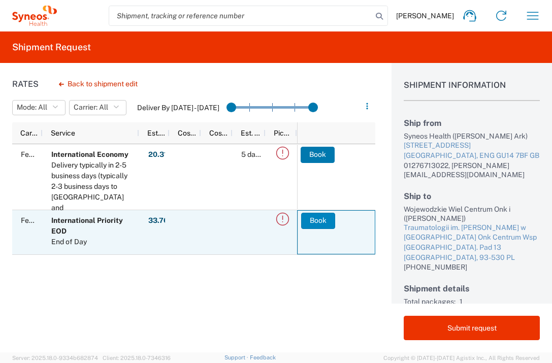
click at [320, 225] on button "Book" at bounding box center [318, 221] width 34 height 16
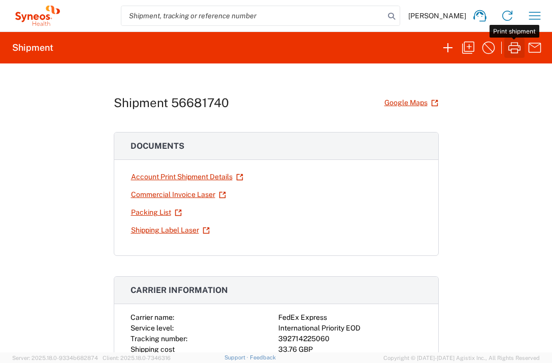
click at [514, 50] on icon "button" at bounding box center [514, 48] width 16 height 16
click at [540, 16] on icon "button" at bounding box center [535, 16] width 12 height 8
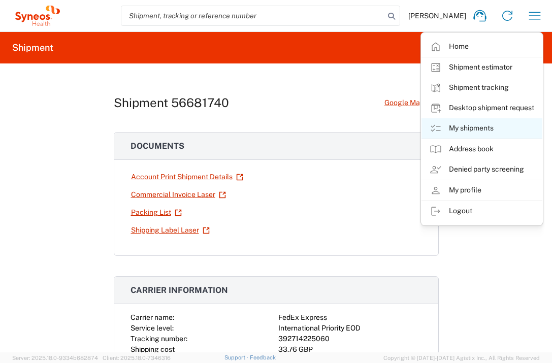
click at [495, 125] on link "My shipments" at bounding box center [481, 128] width 121 height 20
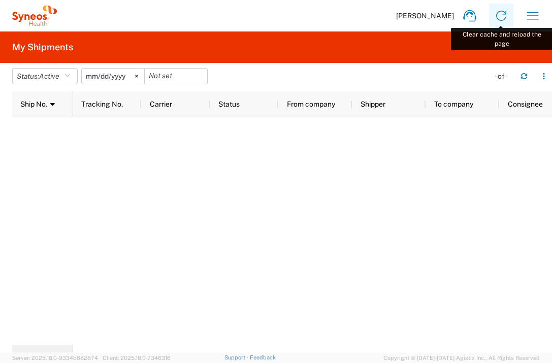
click at [507, 15] on icon at bounding box center [501, 16] width 16 height 16
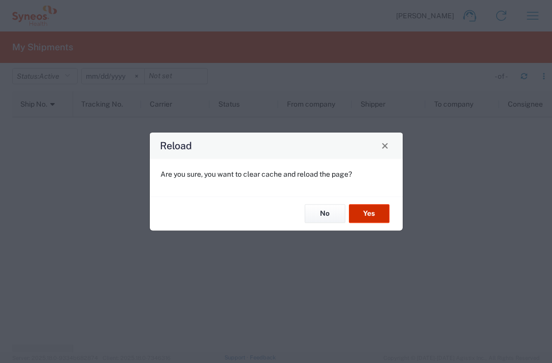
click at [380, 208] on button "Yes" at bounding box center [369, 214] width 41 height 19
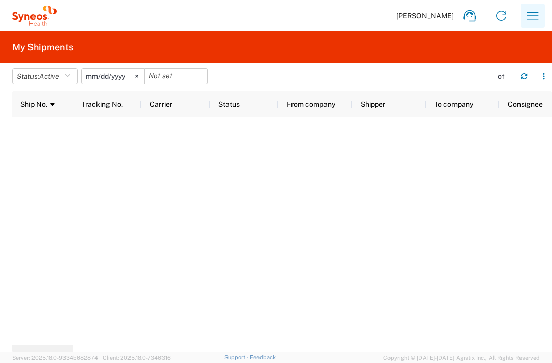
click at [530, 17] on icon "button" at bounding box center [532, 16] width 16 height 16
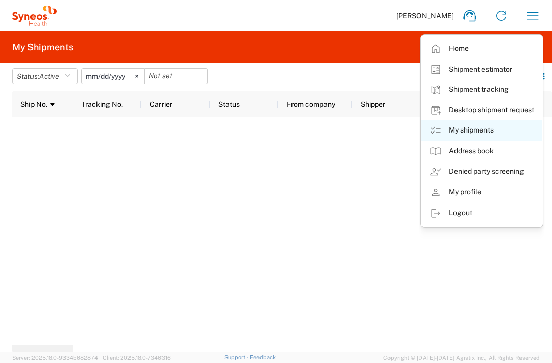
click at [484, 129] on link "My shipments" at bounding box center [481, 130] width 121 height 20
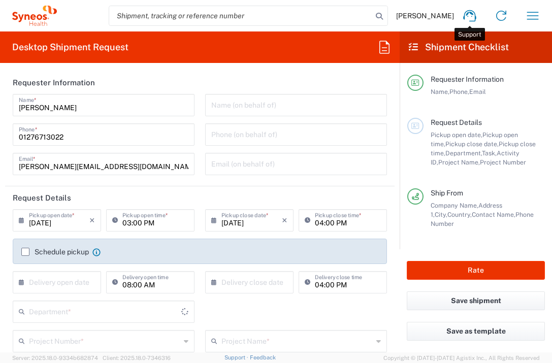
type input "3235"
type input "[GEOGRAPHIC_DATA]"
type input "Syneos Health UK Limited"
click at [530, 18] on icon "button" at bounding box center [532, 16] width 16 height 16
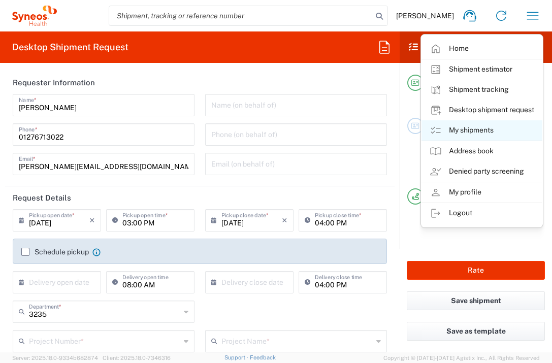
click at [492, 130] on link "My shipments" at bounding box center [481, 130] width 121 height 20
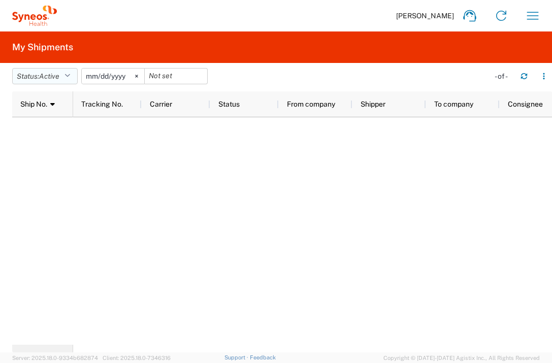
click at [70, 76] on icon "button" at bounding box center [67, 76] width 6 height 7
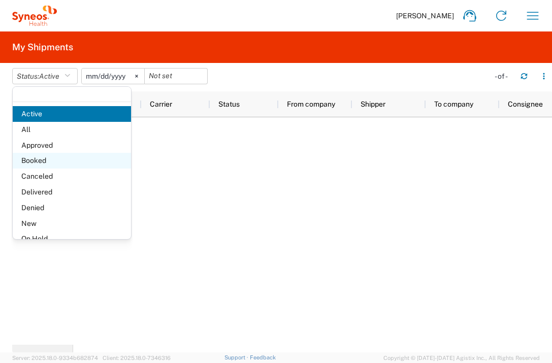
click at [64, 162] on span "Booked" at bounding box center [72, 161] width 118 height 16
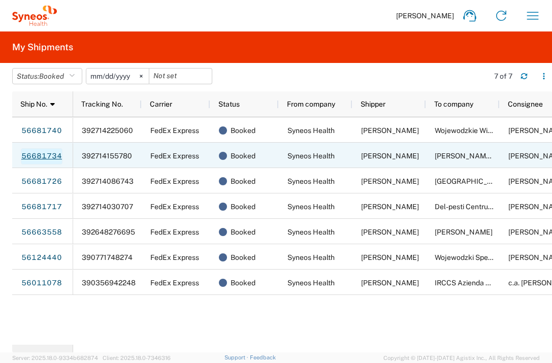
click at [45, 155] on link "56681734" at bounding box center [42, 156] width 42 height 16
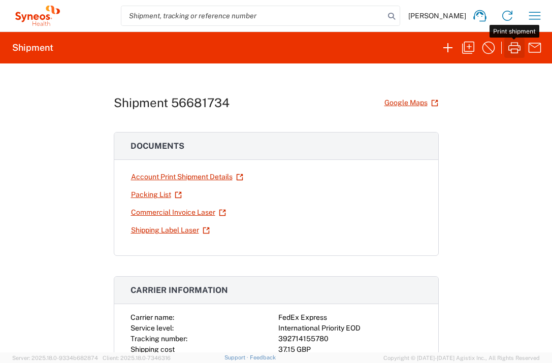
click at [510, 47] on icon "button" at bounding box center [514, 48] width 16 height 16
